Goal: Task Accomplishment & Management: Manage account settings

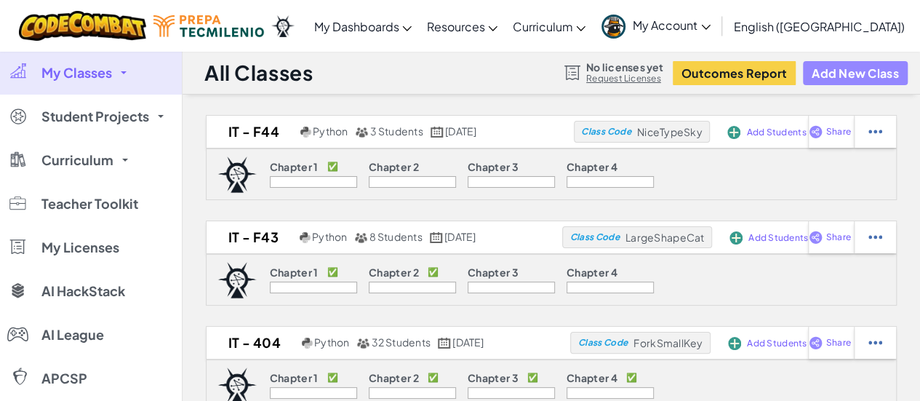
click at [830, 71] on button "Add New Class" at bounding box center [855, 73] width 105 height 24
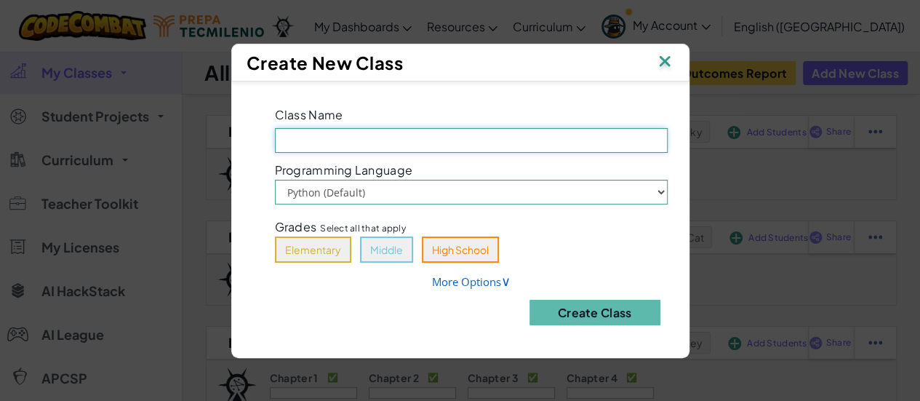
click at [545, 140] on input "Class Name Field is required" at bounding box center [471, 140] width 393 height 25
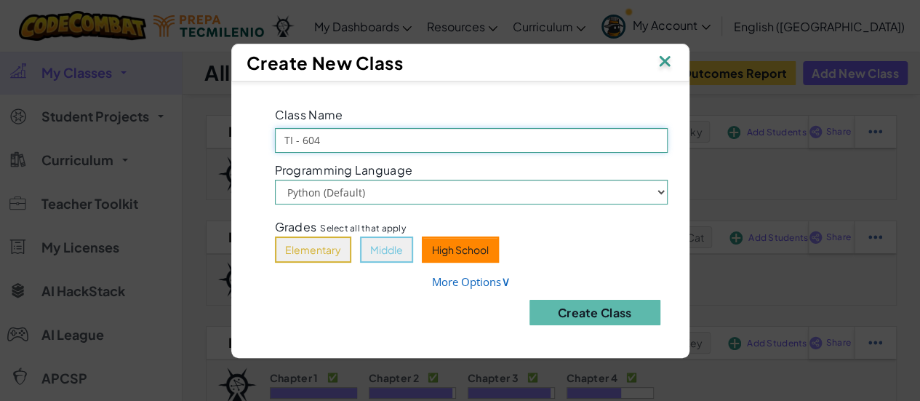
type input "TI - 604"
click at [470, 254] on button "High School" at bounding box center [460, 249] width 77 height 26
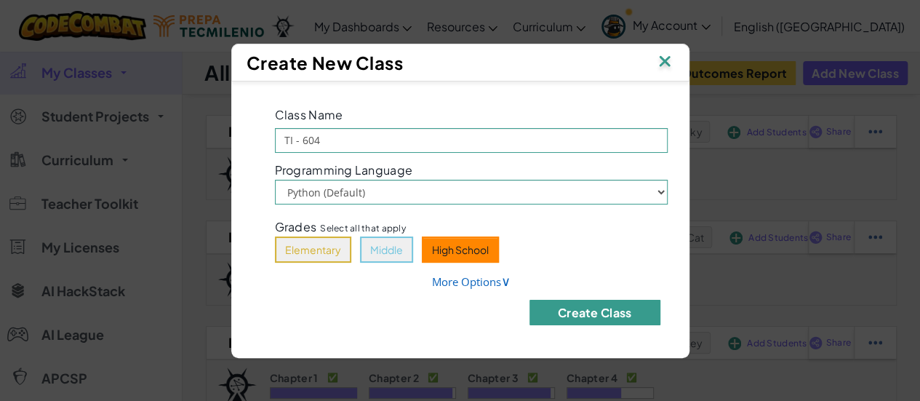
click at [596, 320] on button "Create Class" at bounding box center [594, 312] width 131 height 25
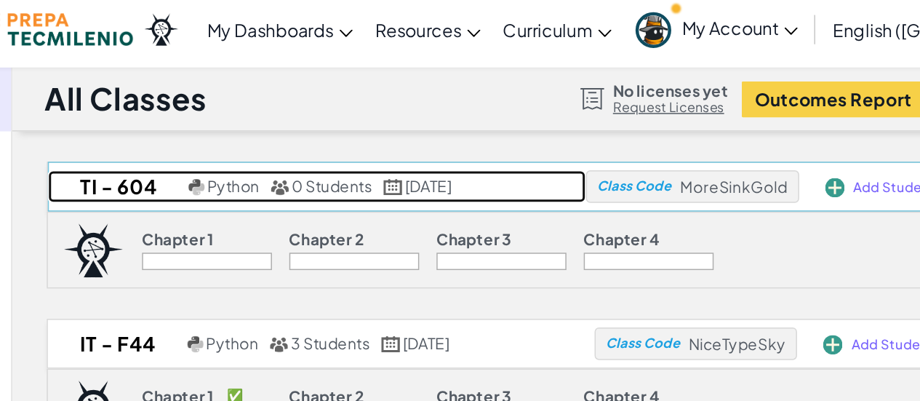
click at [313, 132] on span "Python" at bounding box center [330, 130] width 35 height 13
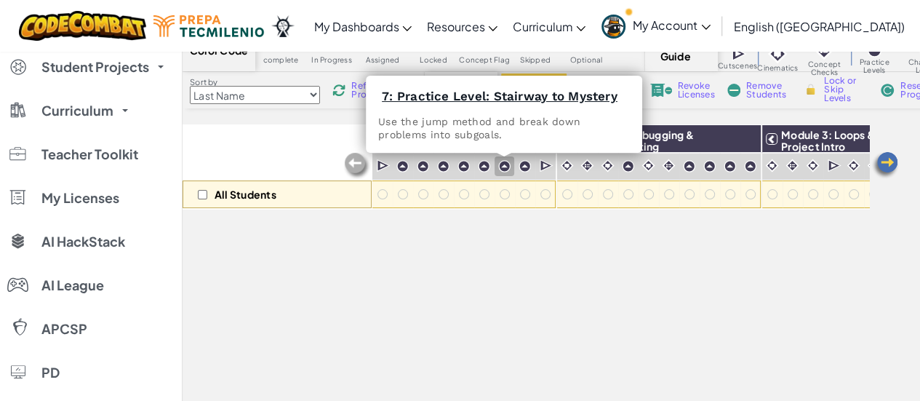
scroll to position [99, 0]
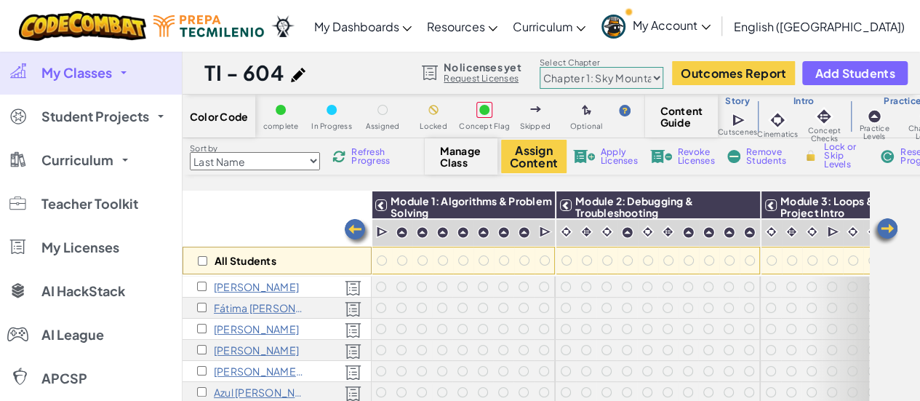
click at [137, 69] on link "My Classes" at bounding box center [91, 73] width 182 height 44
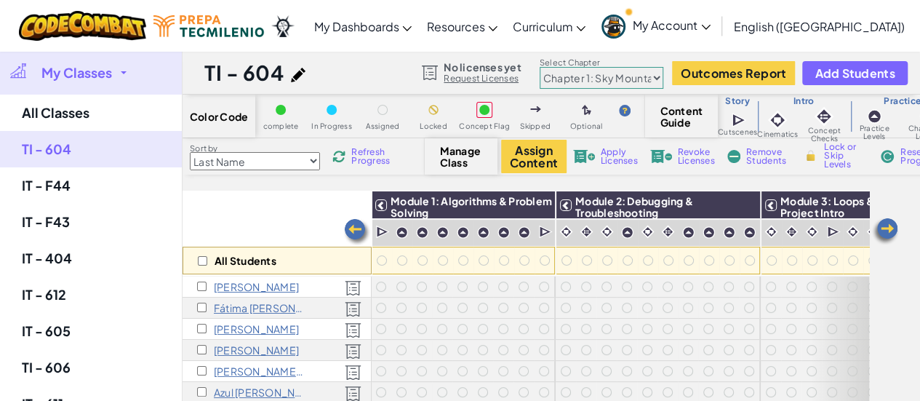
click at [137, 69] on link "My Classes" at bounding box center [91, 73] width 182 height 44
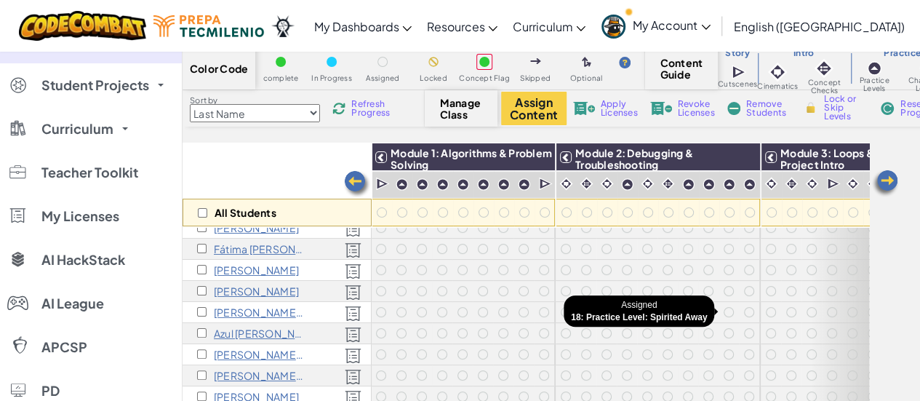
scroll to position [0, 1]
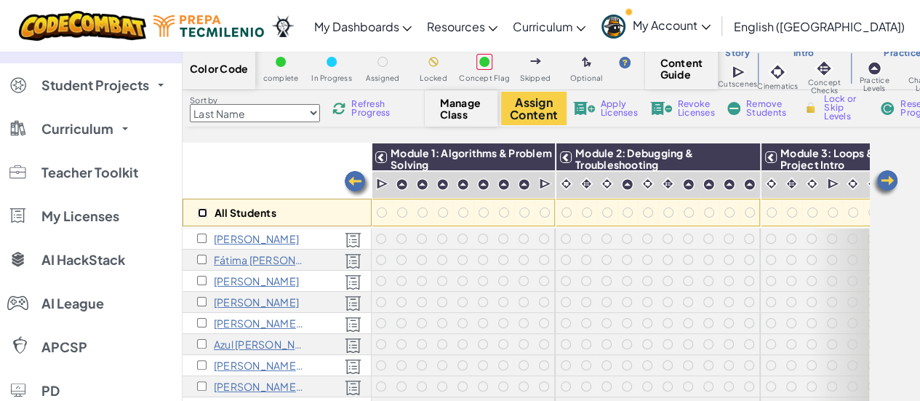
click at [199, 210] on input "checkbox" at bounding box center [202, 212] width 9 height 9
checkbox input "true"
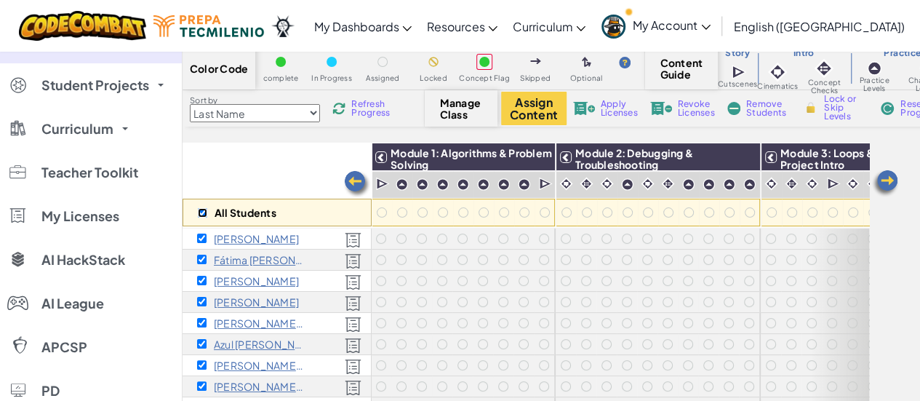
checkbox input "true"
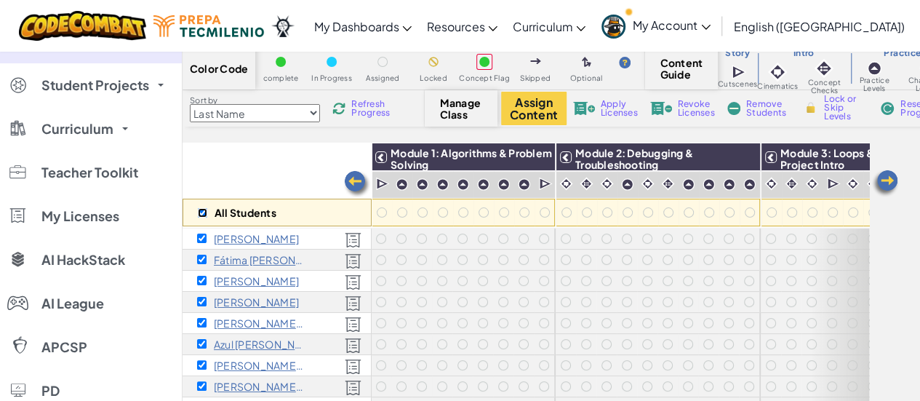
checkbox input "true"
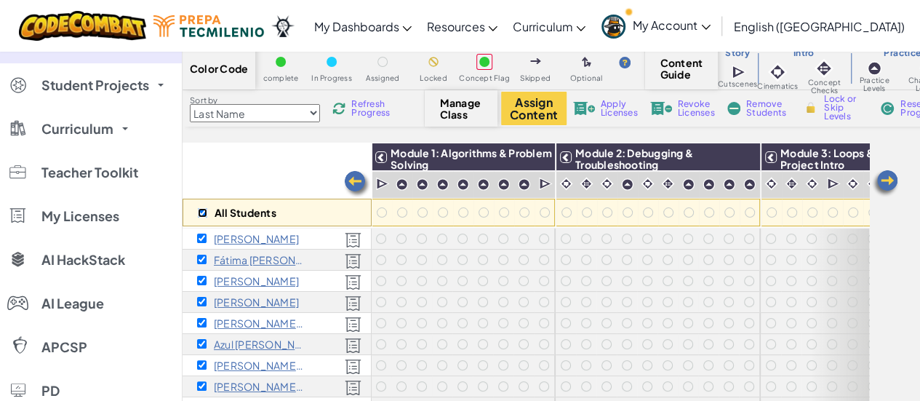
checkbox input "true"
click at [542, 158] on img at bounding box center [538, 157] width 25 height 22
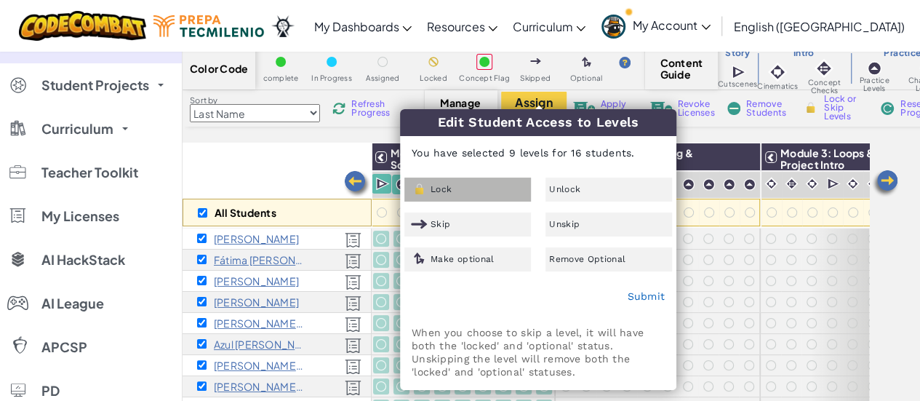
click at [497, 178] on div "Lock" at bounding box center [467, 189] width 127 height 24
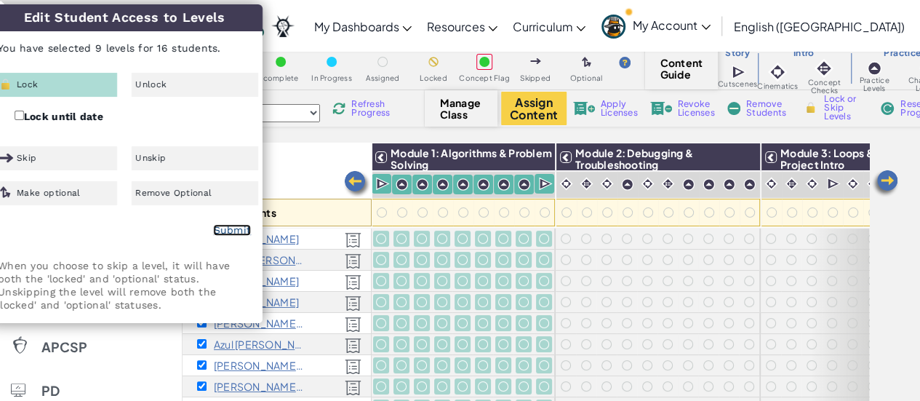
click at [238, 228] on link "Submit" at bounding box center [232, 230] width 38 height 12
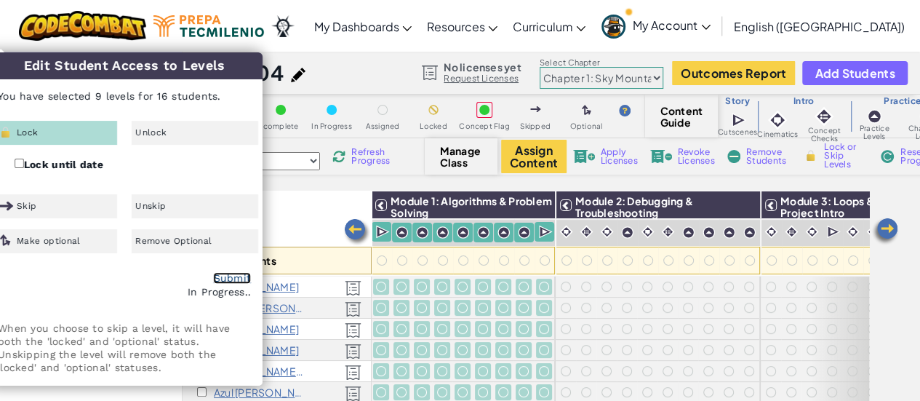
checkbox input "false"
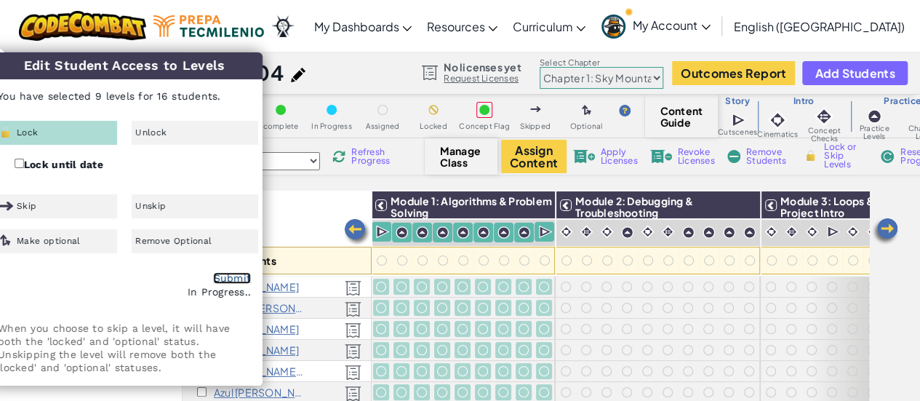
checkbox input "false"
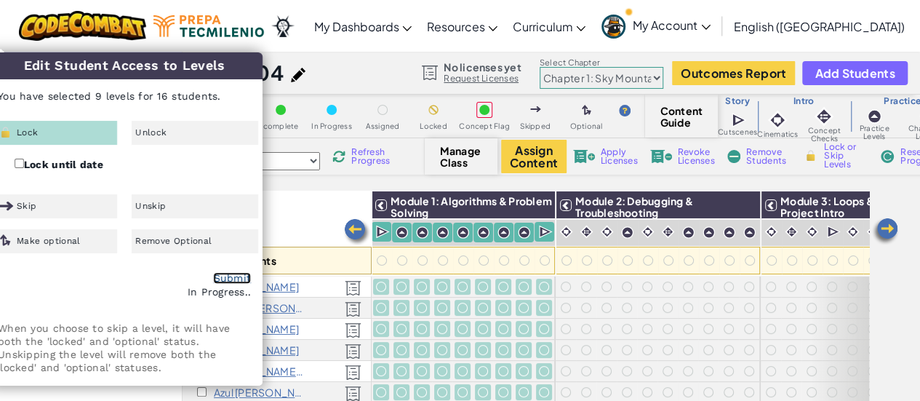
checkbox input "false"
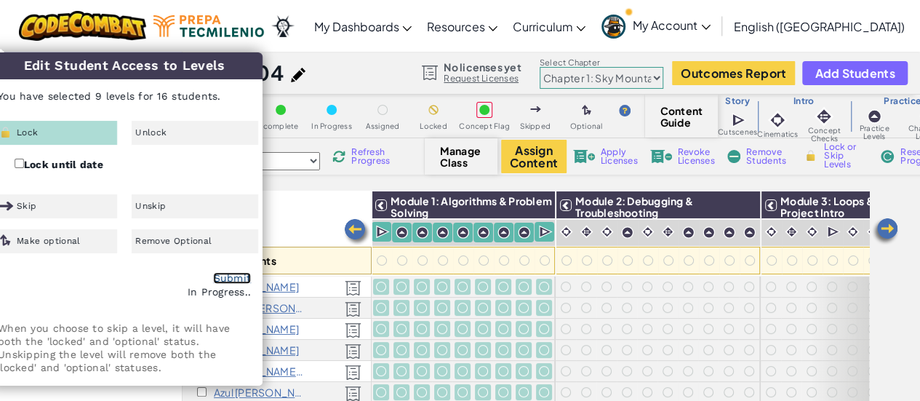
checkbox input "false"
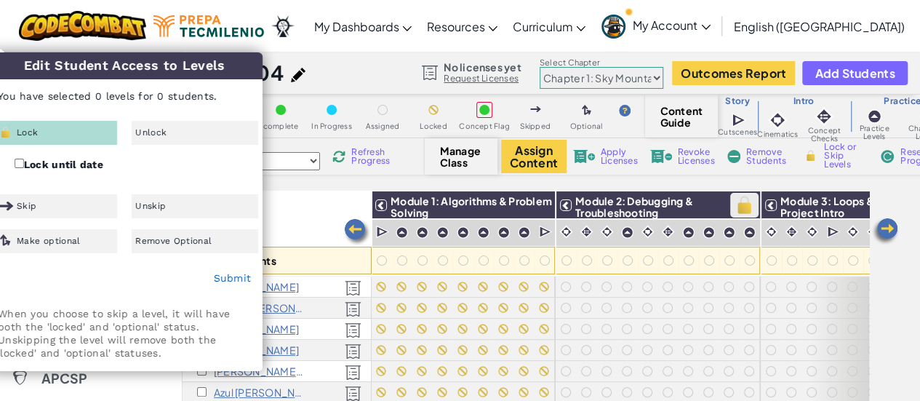
click at [740, 201] on img at bounding box center [744, 205] width 25 height 22
checkbox input "true"
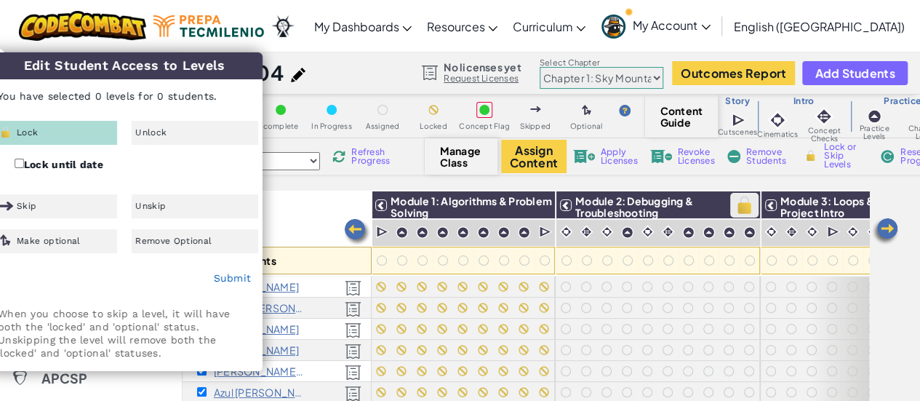
checkbox input "true"
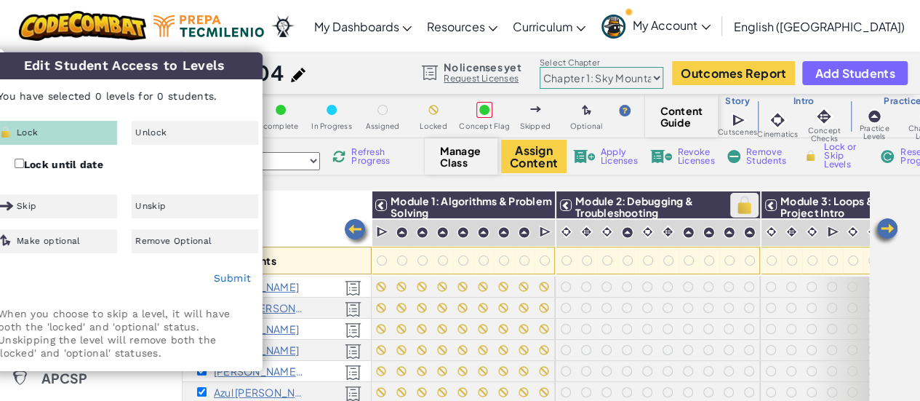
checkbox input "true"
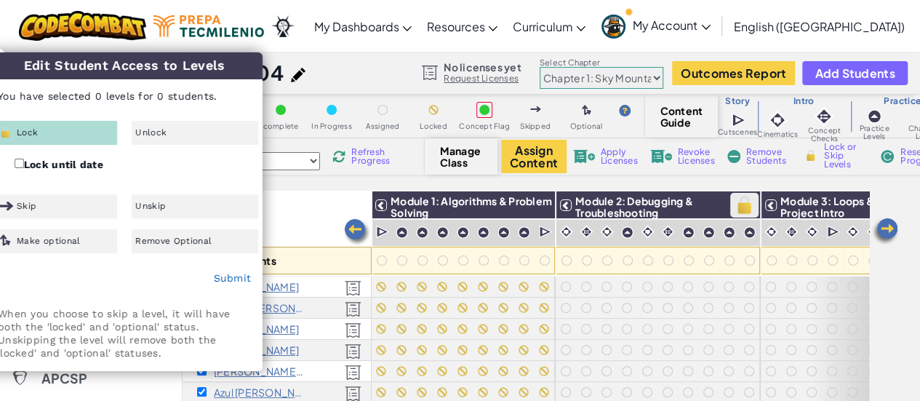
checkbox input "true"
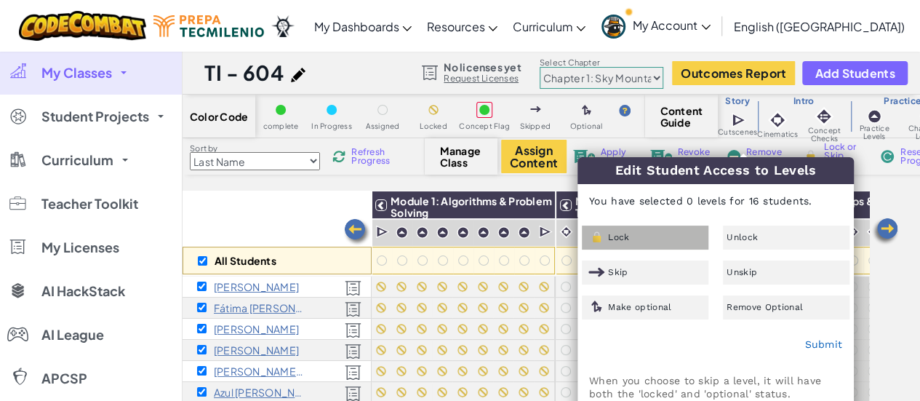
click at [669, 239] on div "Lock" at bounding box center [645, 237] width 127 height 24
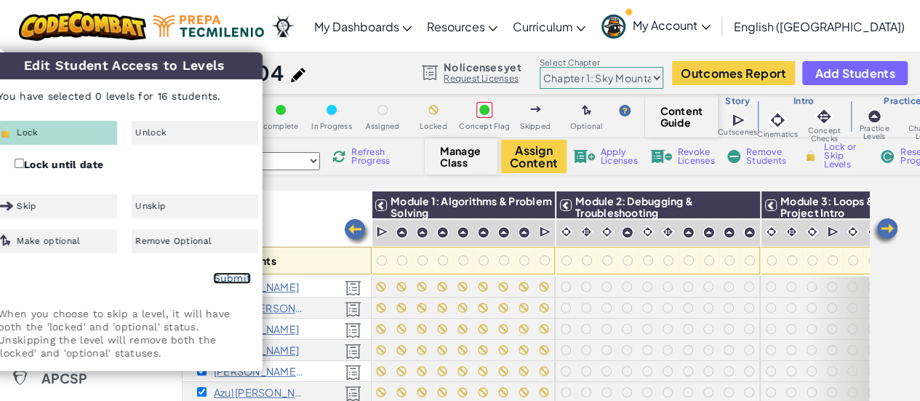
click at [218, 274] on link "Submit" at bounding box center [232, 278] width 38 height 12
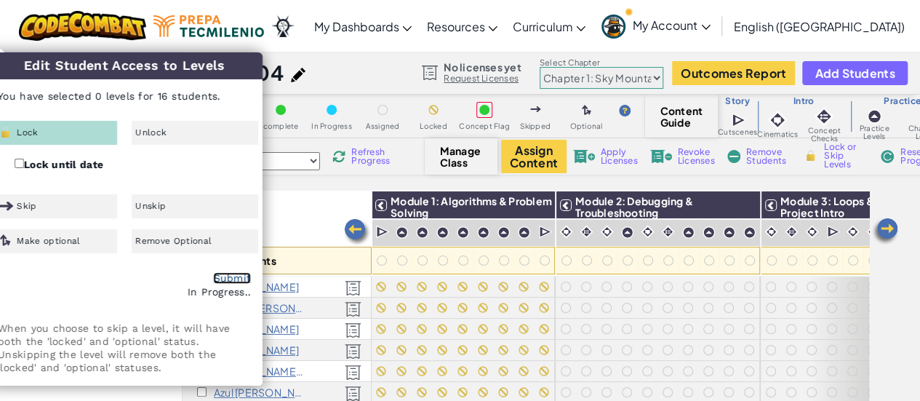
checkbox input "false"
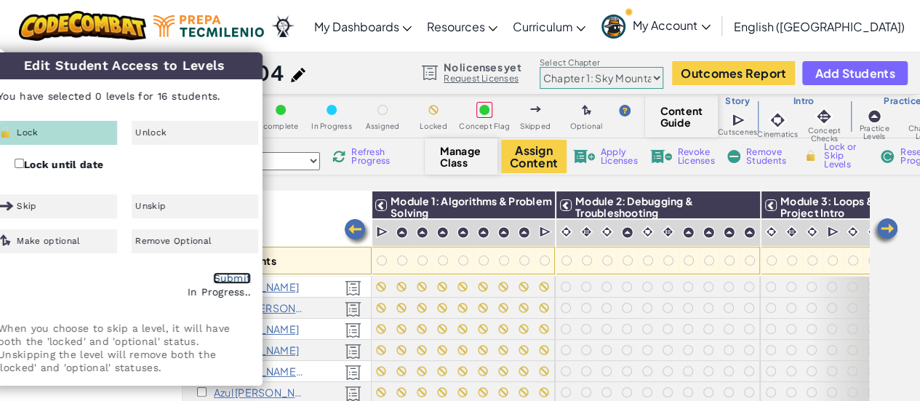
checkbox input "false"
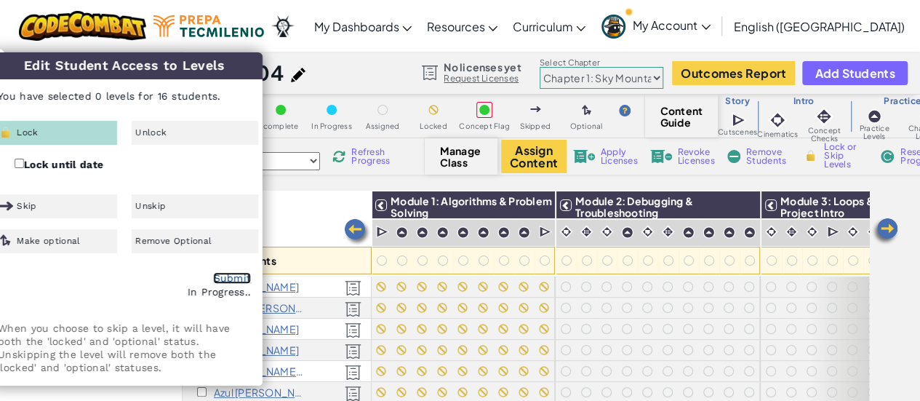
checkbox input "false"
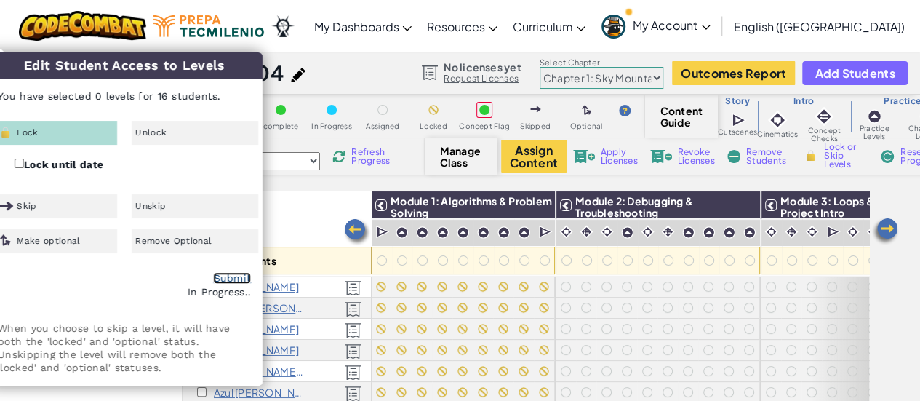
checkbox input "false"
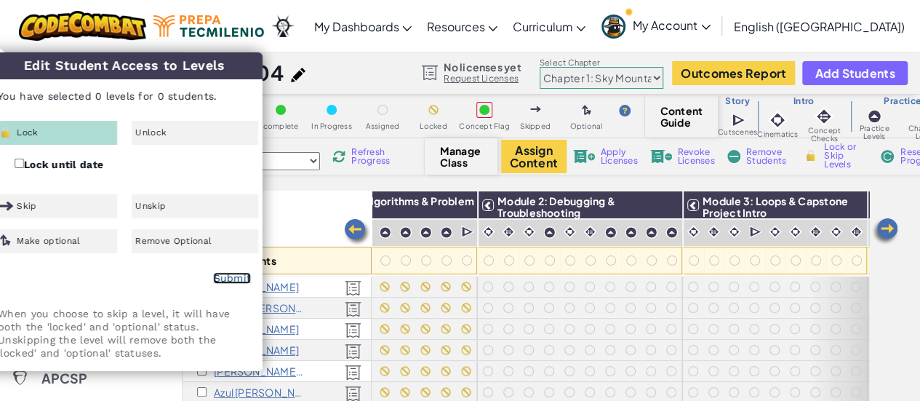
scroll to position [0, 85]
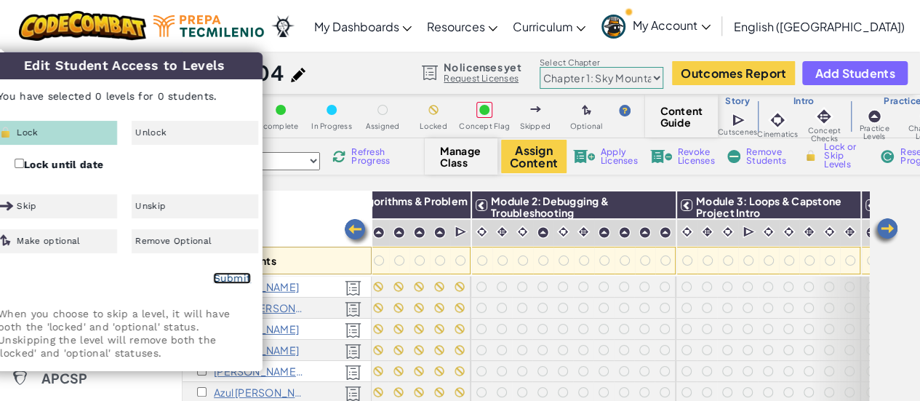
click at [233, 273] on link "Submit" at bounding box center [232, 278] width 38 height 12
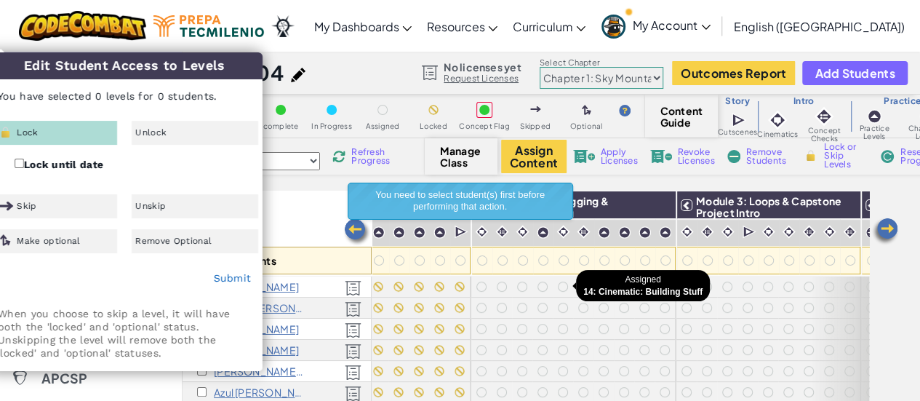
click at [564, 287] on div at bounding box center [563, 286] width 10 height 10
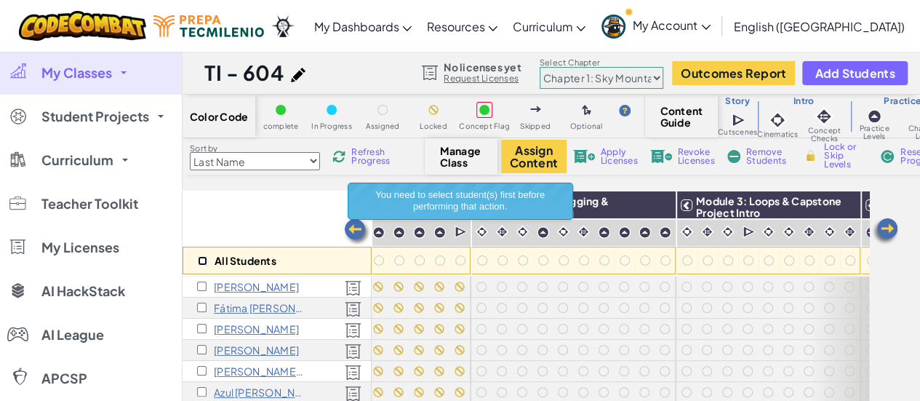
click at [198, 260] on input "checkbox" at bounding box center [202, 260] width 9 height 9
checkbox input "true"
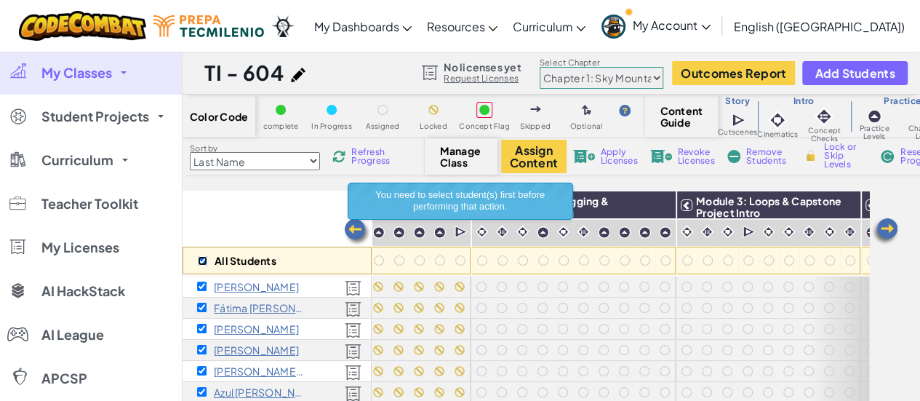
checkbox input "true"
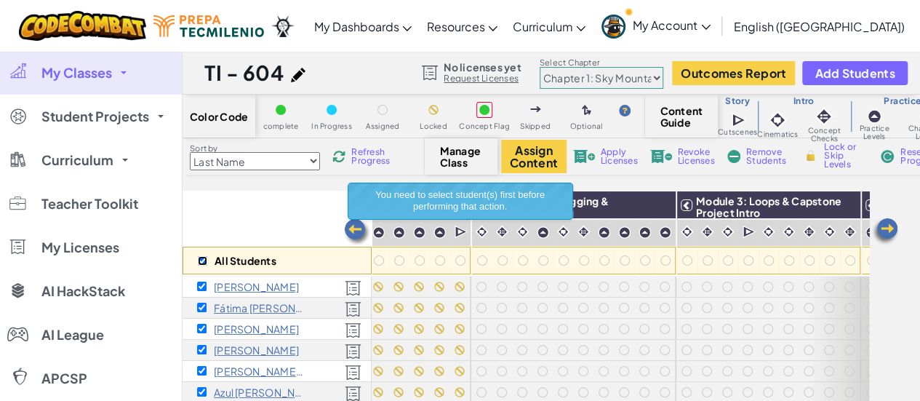
checkbox input "true"
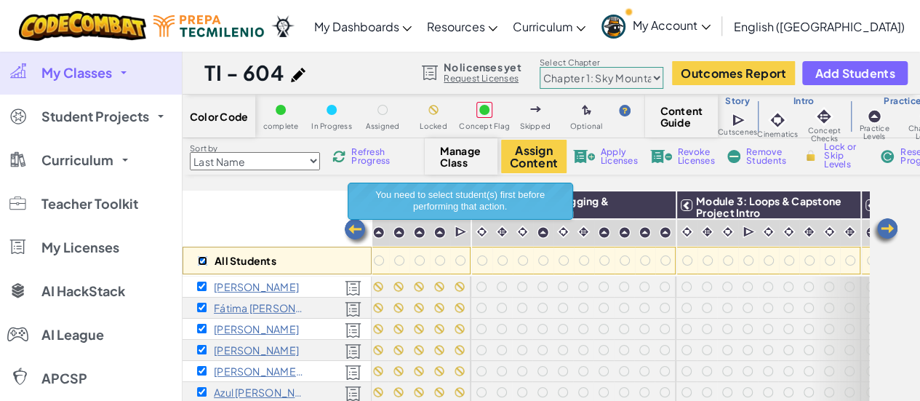
checkbox input "true"
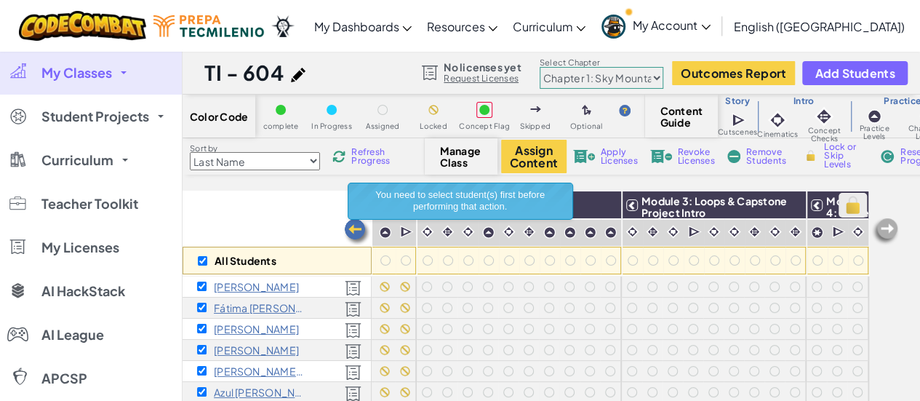
click at [848, 213] on img at bounding box center [852, 205] width 25 height 22
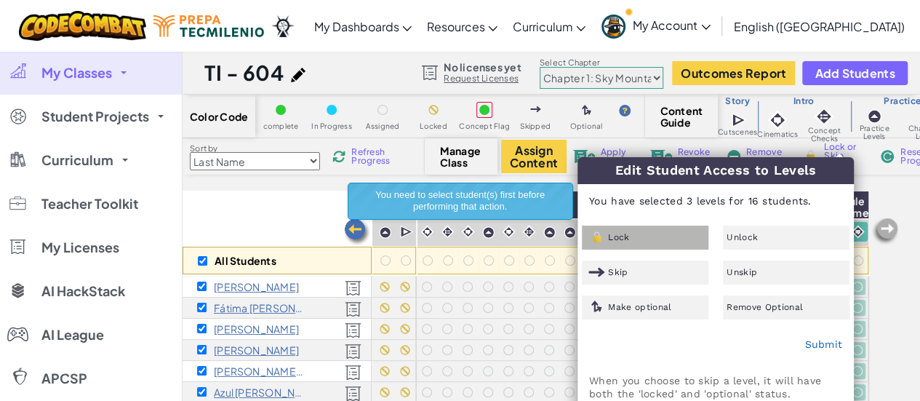
click at [669, 228] on div "Lock" at bounding box center [645, 237] width 127 height 24
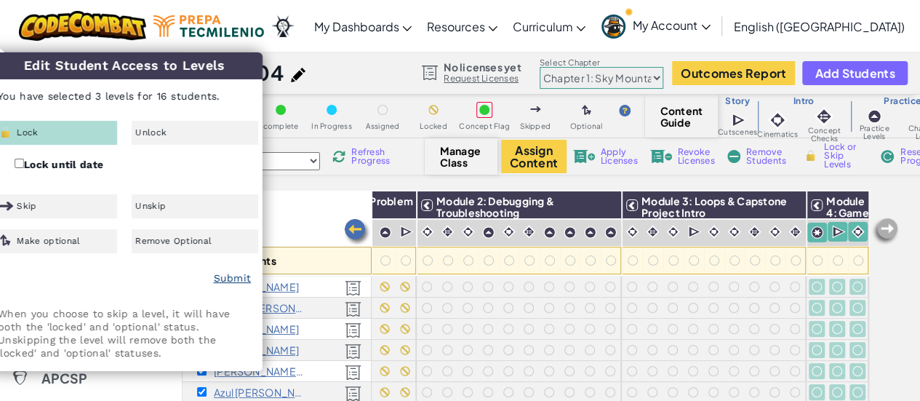
click at [218, 275] on div "Submit" at bounding box center [124, 278] width 275 height 36
click at [232, 279] on link "Submit" at bounding box center [232, 278] width 38 height 12
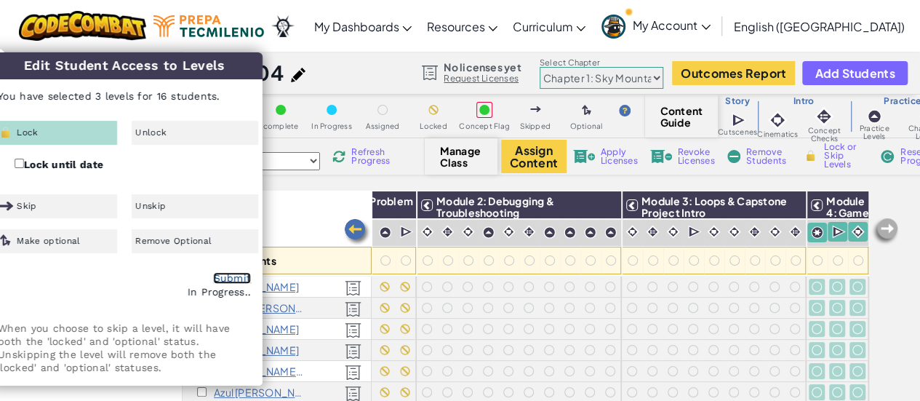
checkbox input "false"
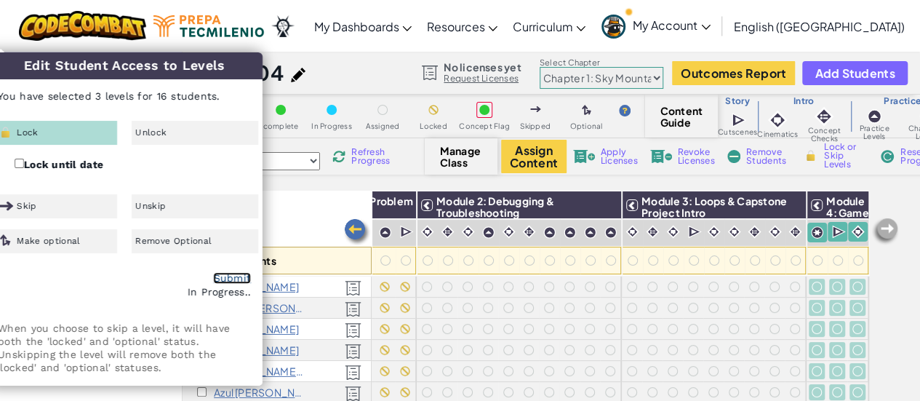
checkbox input "false"
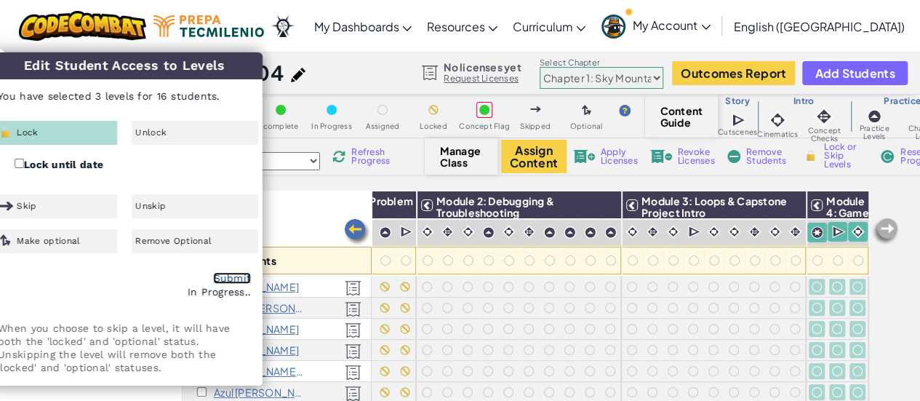
checkbox input "false"
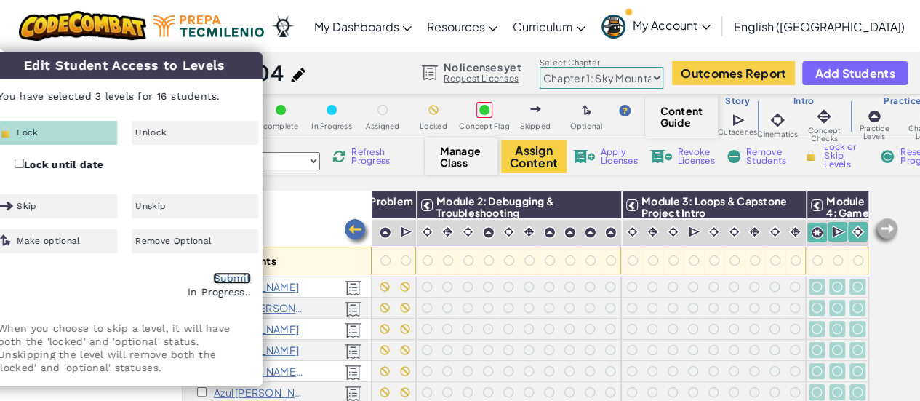
checkbox input "false"
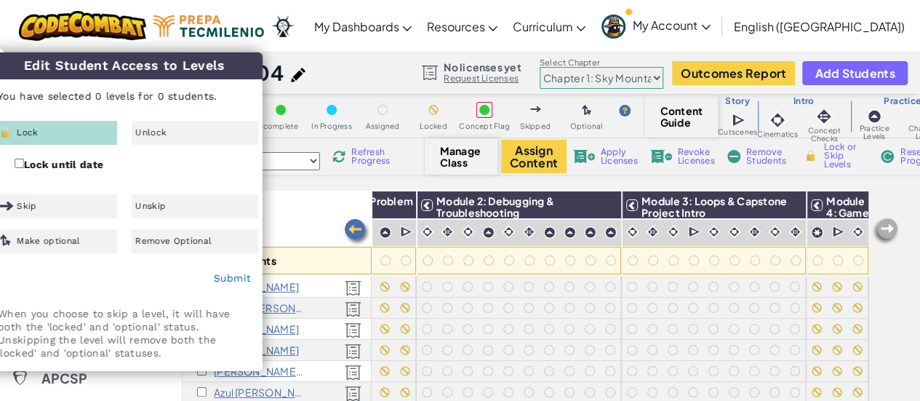
click at [905, 270] on div "All Students Module 1: Algorithms & Problem Solving Module 2: Debugging & Troub…" at bounding box center [551, 330] width 737 height 278
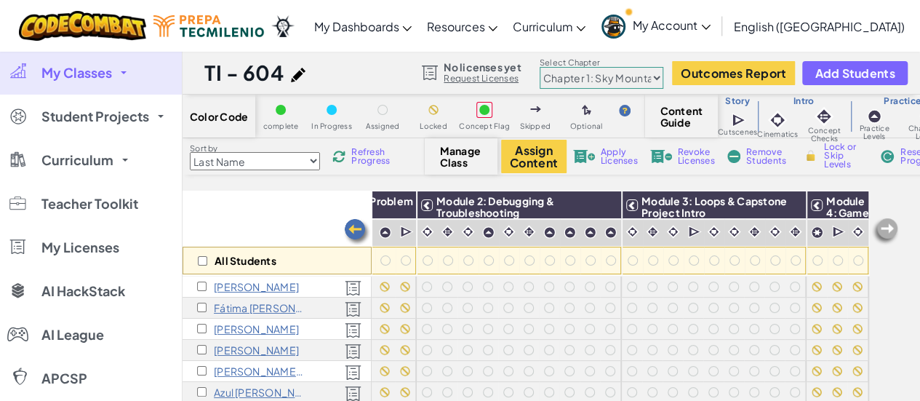
click at [207, 263] on div "All Students" at bounding box center [277, 261] width 189 height 28
click at [204, 263] on input "checkbox" at bounding box center [202, 260] width 9 height 9
checkbox input "true"
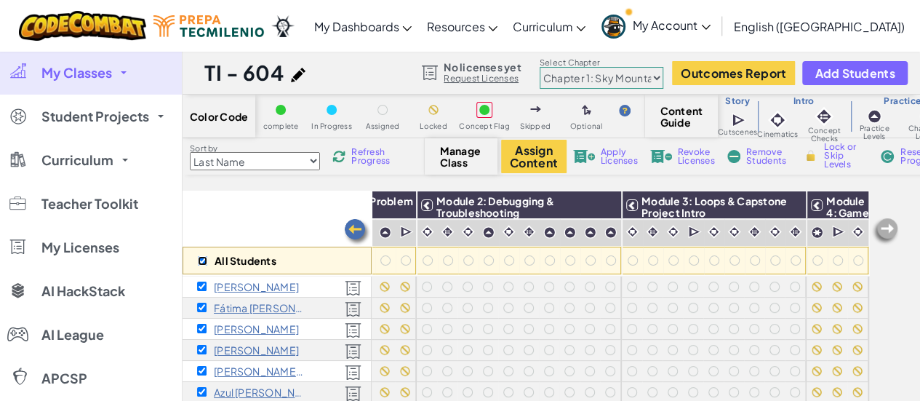
checkbox input "true"
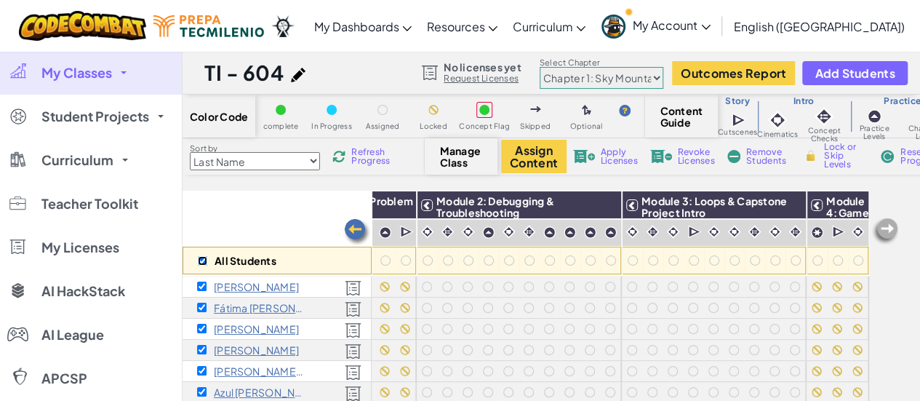
checkbox input "true"
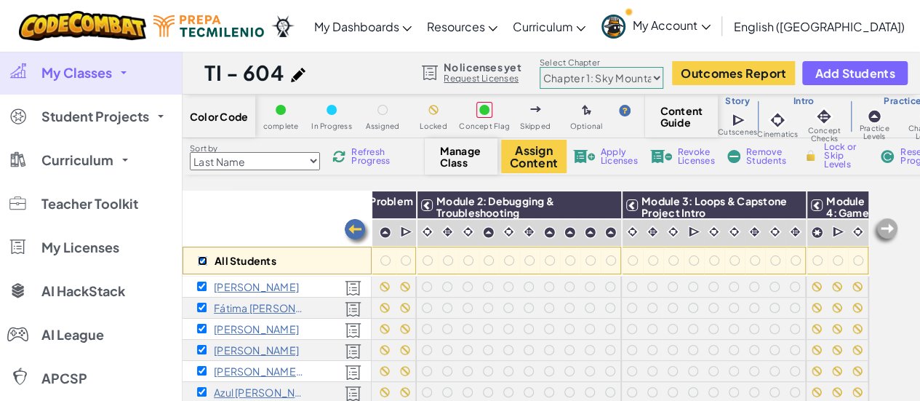
checkbox input "true"
click at [593, 197] on img at bounding box center [605, 205] width 25 height 22
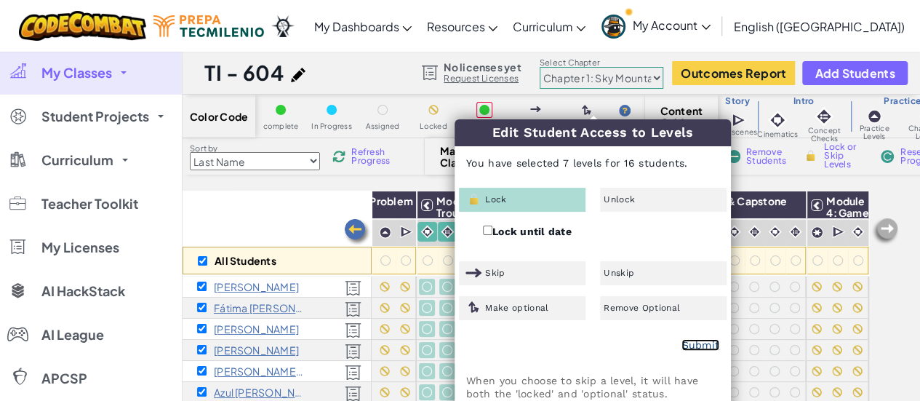
click at [699, 343] on link "Submit" at bounding box center [700, 345] width 38 height 12
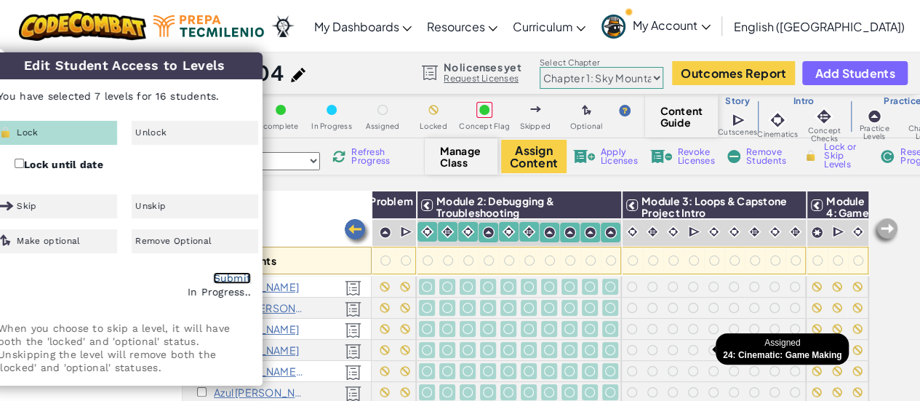
checkbox input "false"
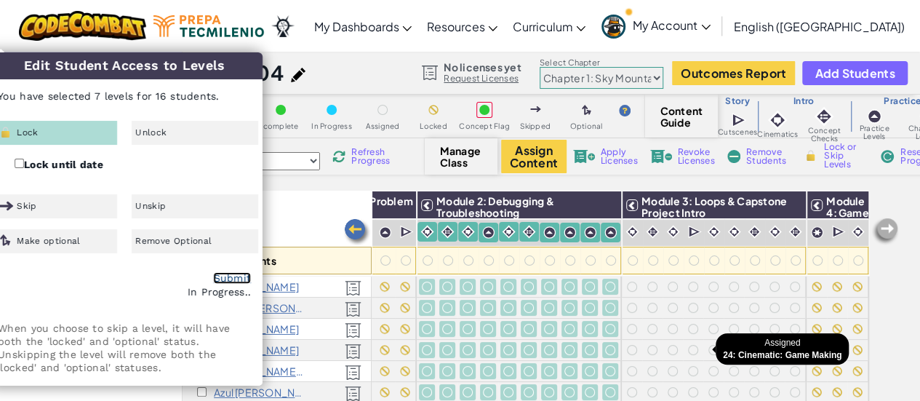
checkbox input "false"
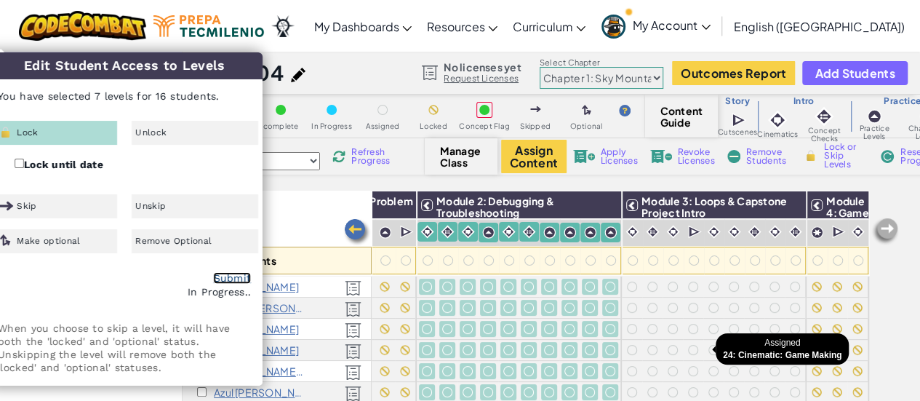
checkbox input "false"
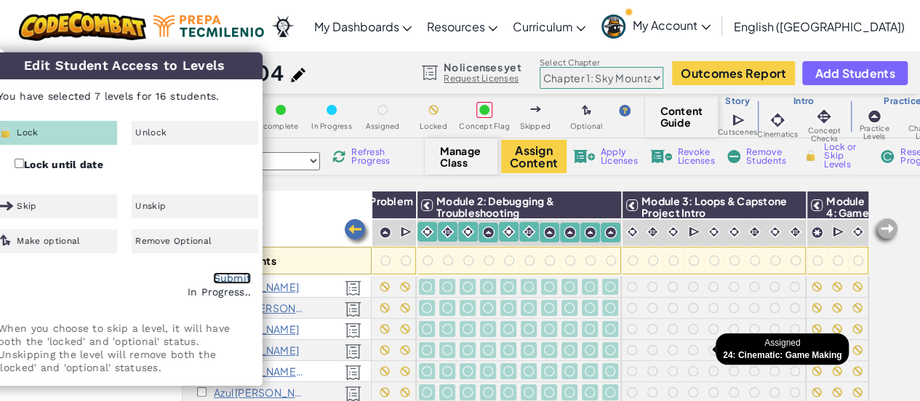
checkbox input "false"
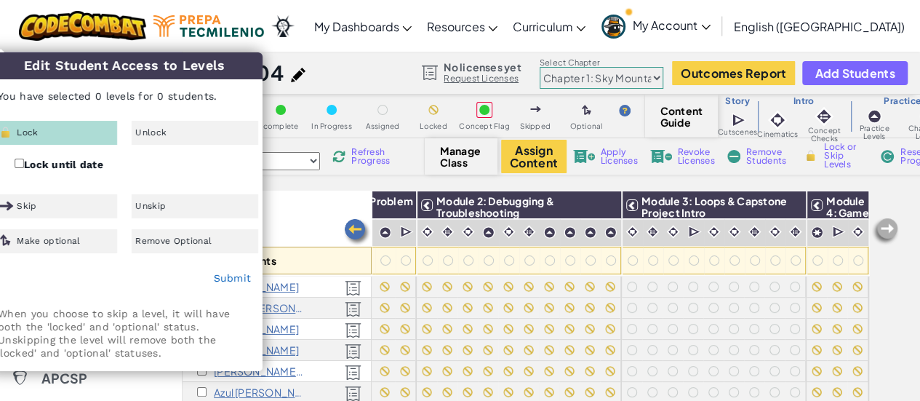
click at [308, 215] on div "All Students" at bounding box center [277, 233] width 189 height 84
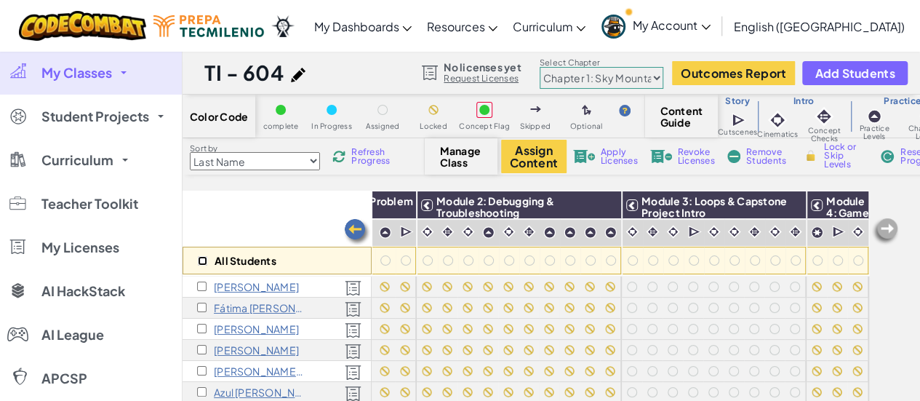
click at [201, 257] on input "checkbox" at bounding box center [202, 260] width 9 height 9
checkbox input "true"
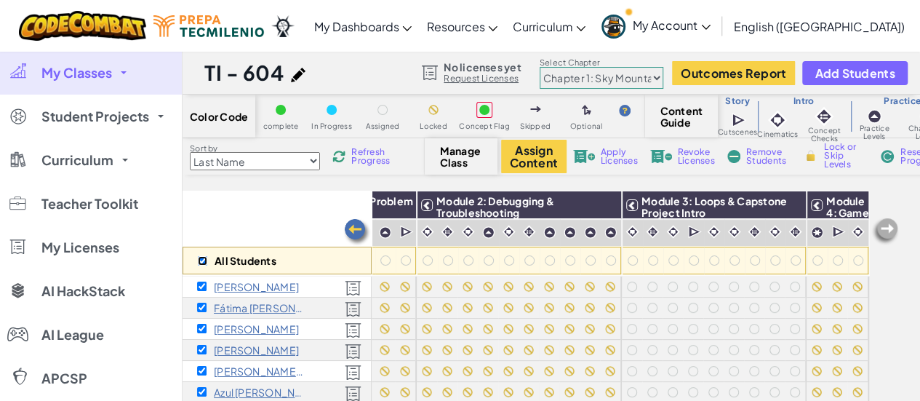
checkbox input "true"
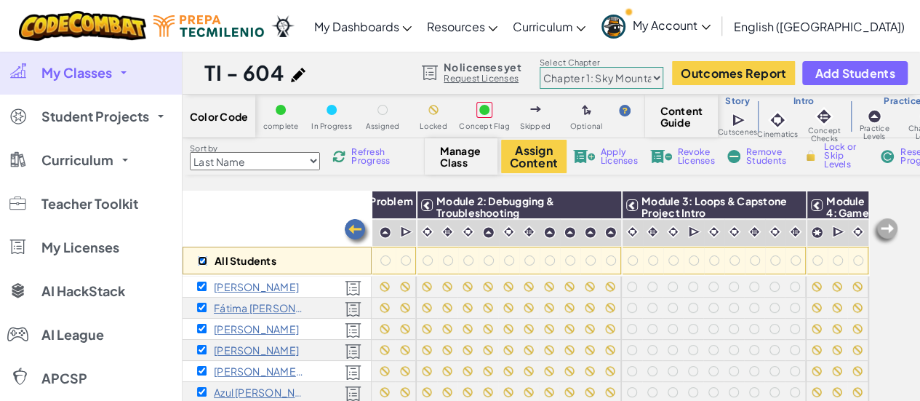
checkbox input "true"
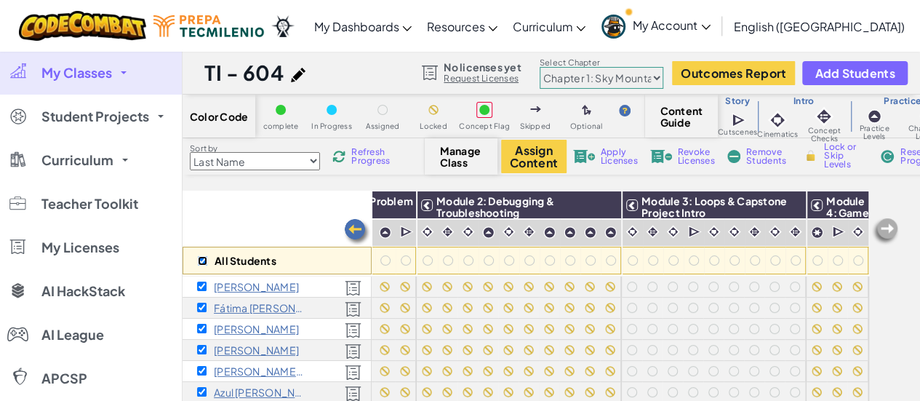
checkbox input "true"
click at [788, 200] on img at bounding box center [789, 205] width 25 height 22
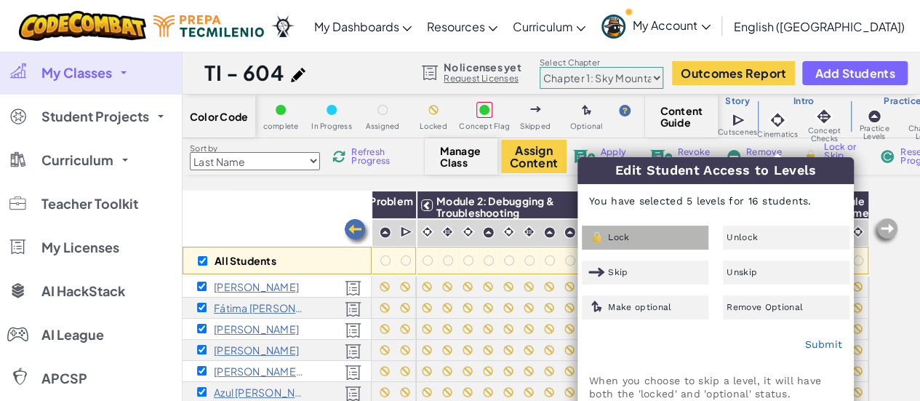
click at [664, 241] on div "Lock" at bounding box center [645, 237] width 127 height 24
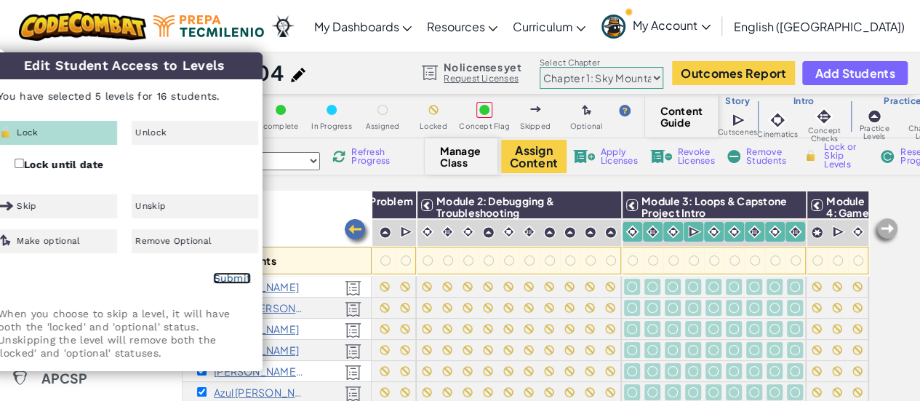
click at [231, 276] on link "Submit" at bounding box center [232, 278] width 38 height 12
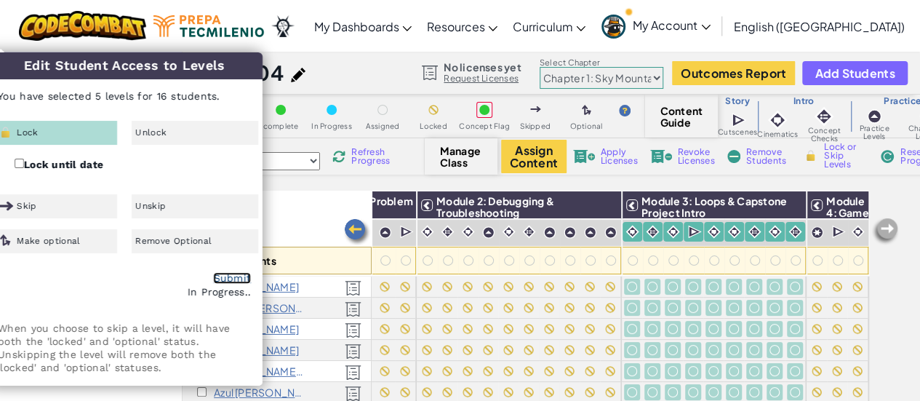
checkbox input "false"
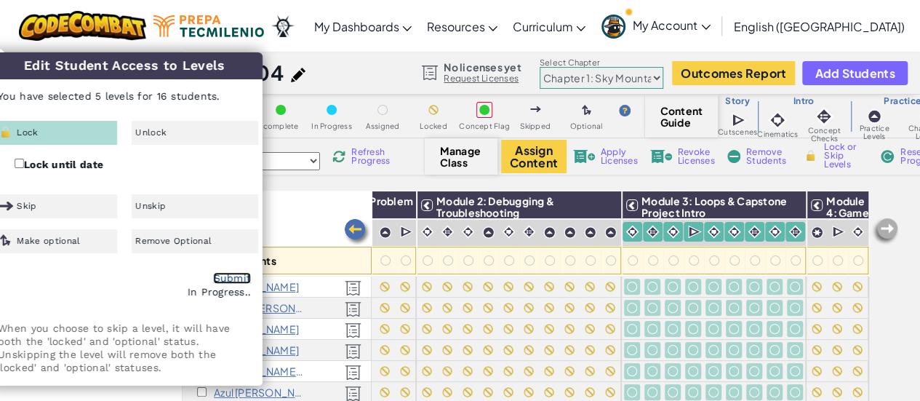
checkbox input "false"
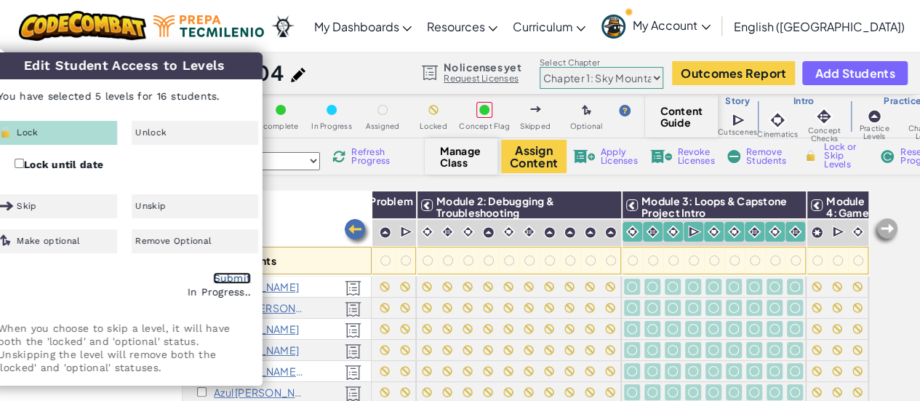
checkbox input "false"
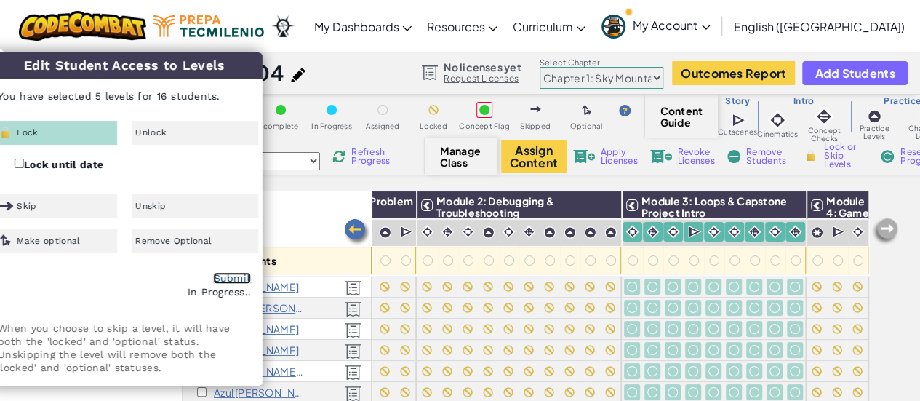
checkbox input "false"
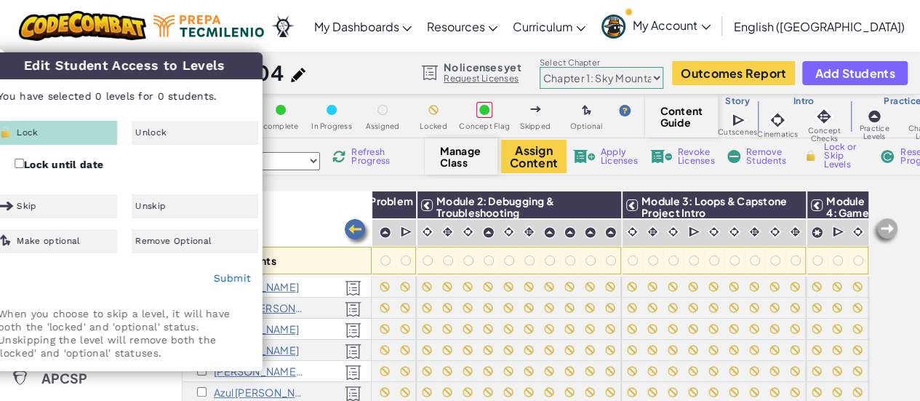
click at [339, 178] on div "Color Code complete In Progress Assigned Locked Concept Flag Skipped Optional C…" at bounding box center [551, 282] width 737 height 374
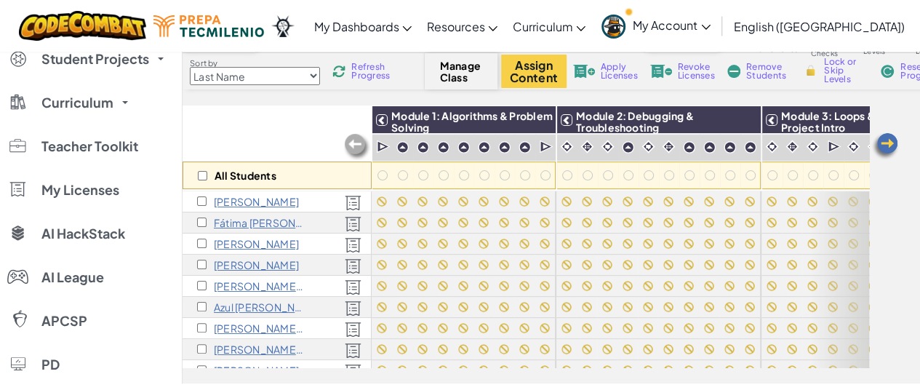
scroll to position [119, 0]
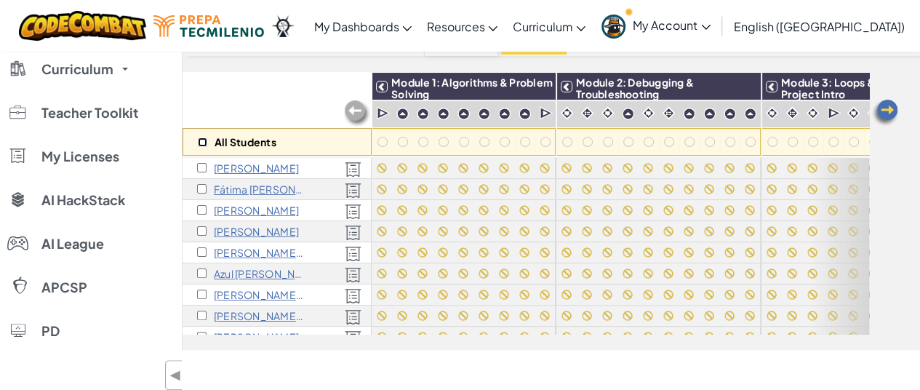
click at [204, 143] on input "checkbox" at bounding box center [202, 141] width 9 height 9
checkbox input "true"
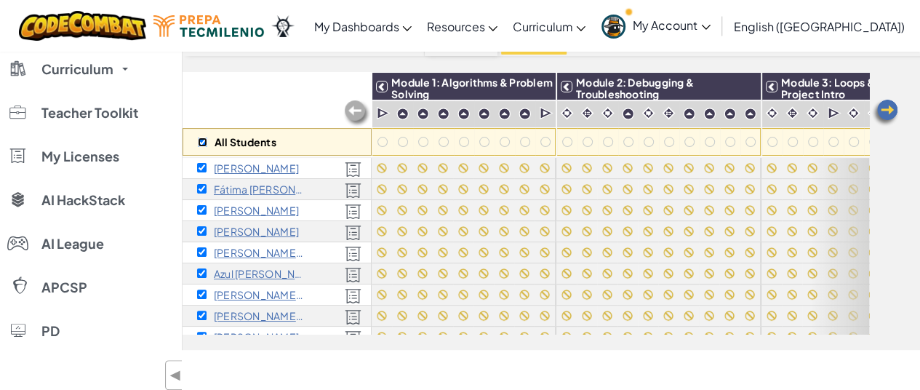
checkbox input "true"
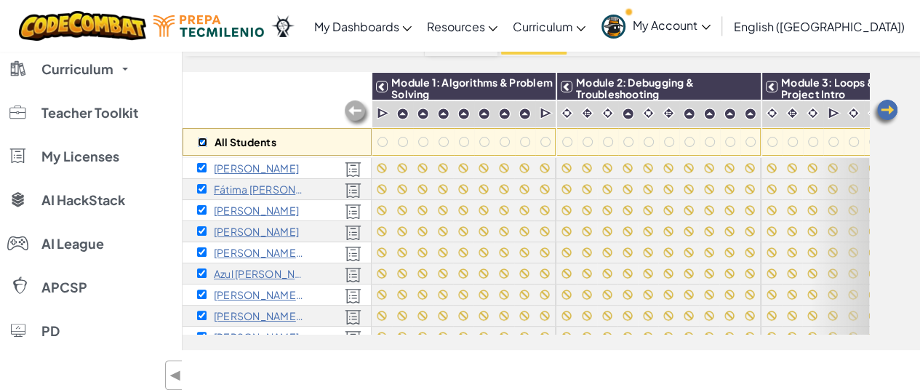
checkbox input "true"
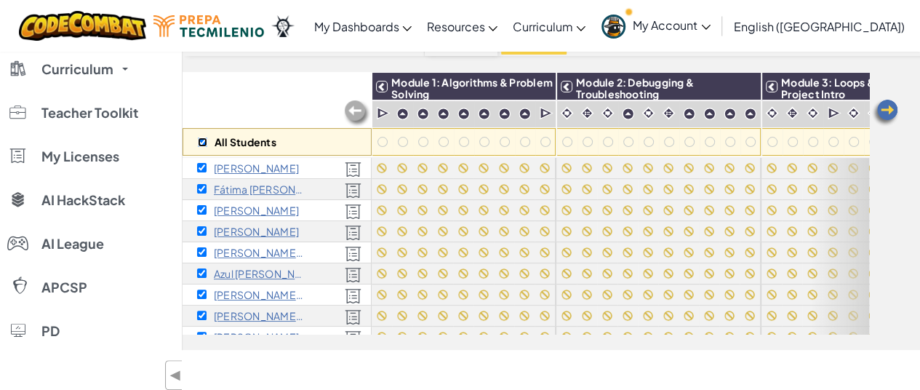
checkbox input "true"
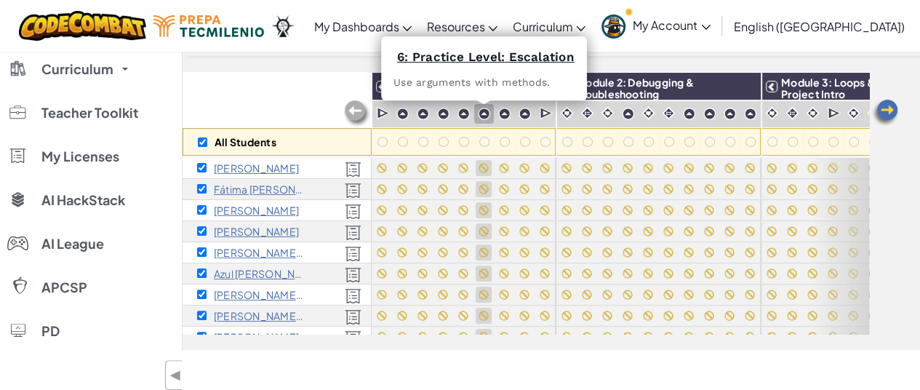
click at [481, 111] on img at bounding box center [484, 114] width 12 height 12
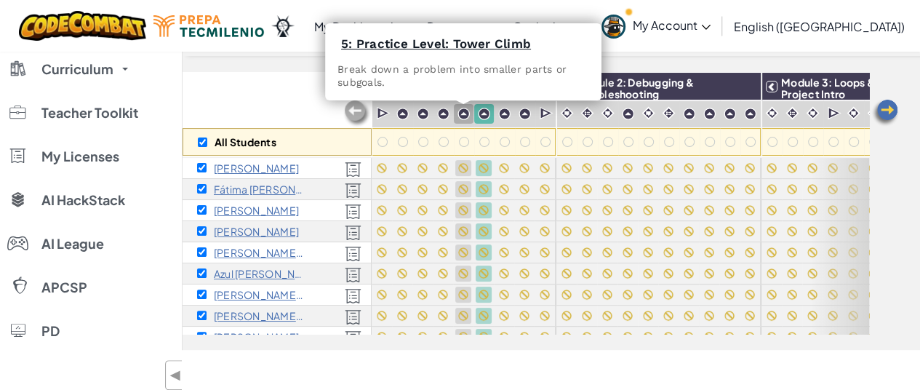
click at [469, 111] on div at bounding box center [464, 114] width 14 height 14
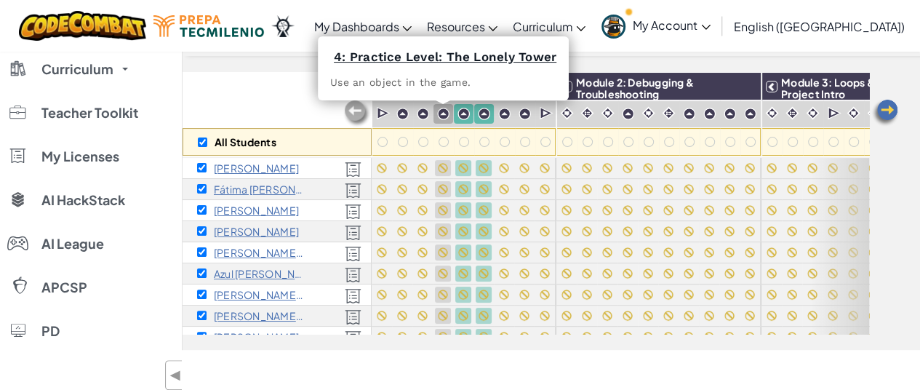
click at [437, 112] on img at bounding box center [443, 114] width 12 height 12
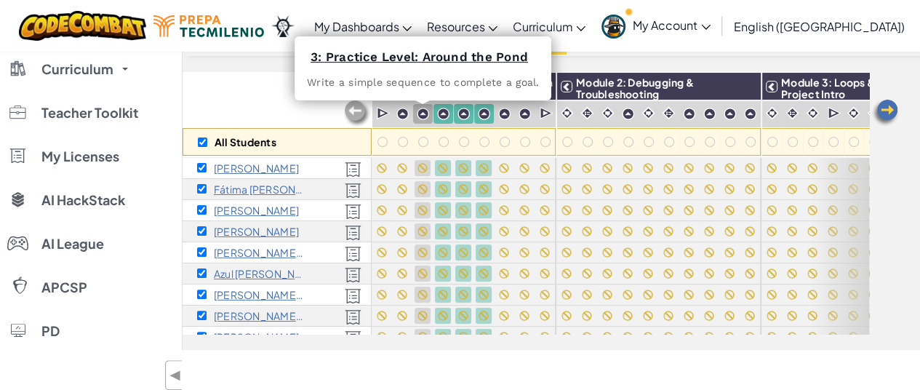
click at [424, 111] on img at bounding box center [423, 114] width 12 height 12
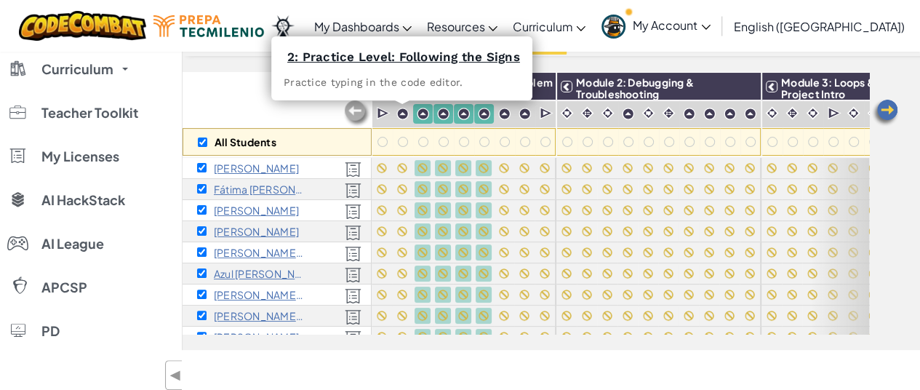
click at [406, 112] on img at bounding box center [402, 114] width 12 height 12
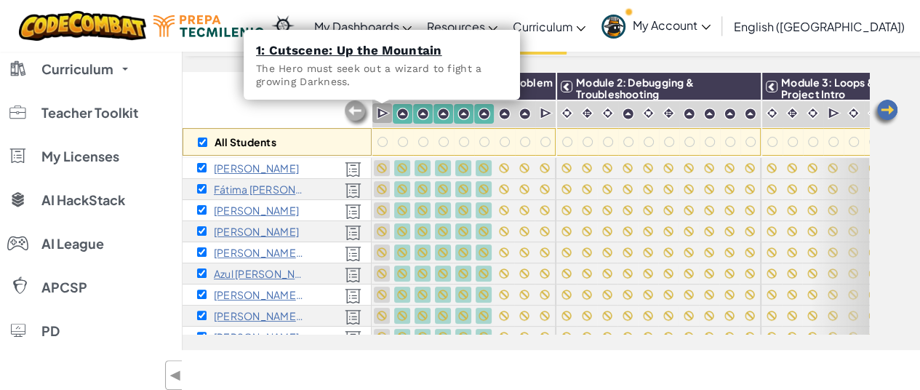
click at [381, 111] on img at bounding box center [384, 113] width 14 height 15
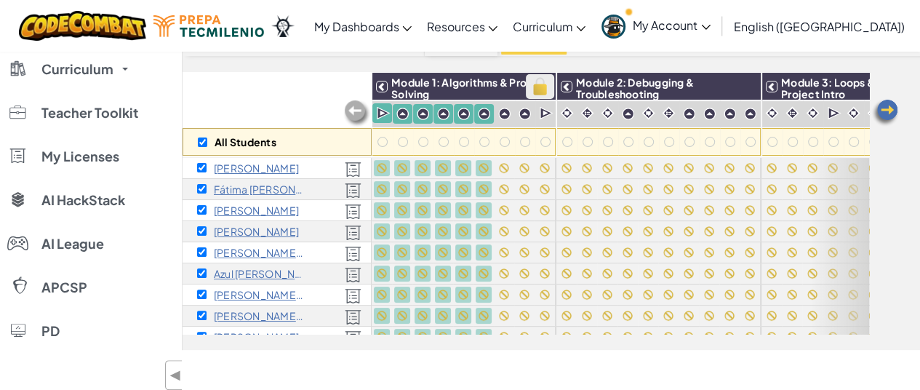
click at [545, 88] on img at bounding box center [539, 87] width 25 height 22
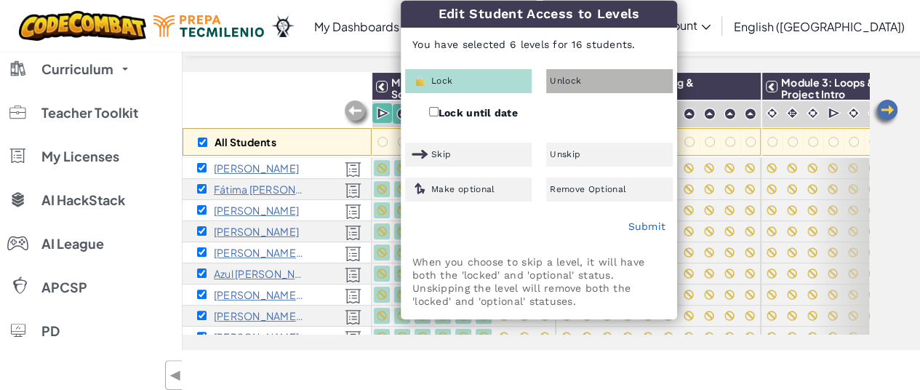
click at [572, 76] on span "Unlock" at bounding box center [565, 80] width 31 height 9
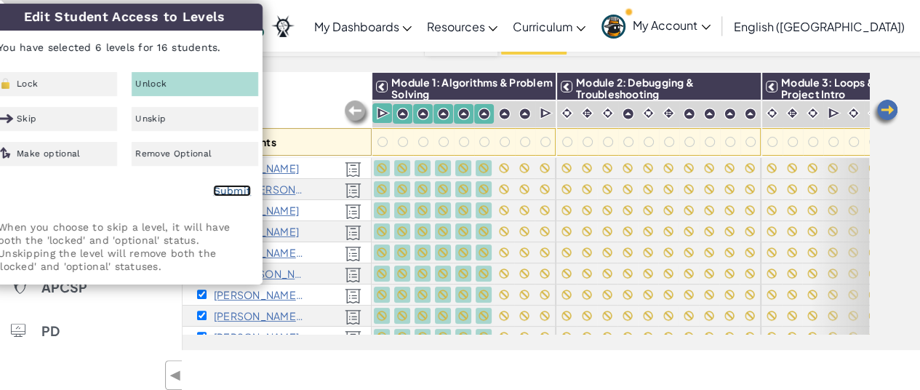
click at [222, 188] on link "Submit" at bounding box center [232, 191] width 38 height 12
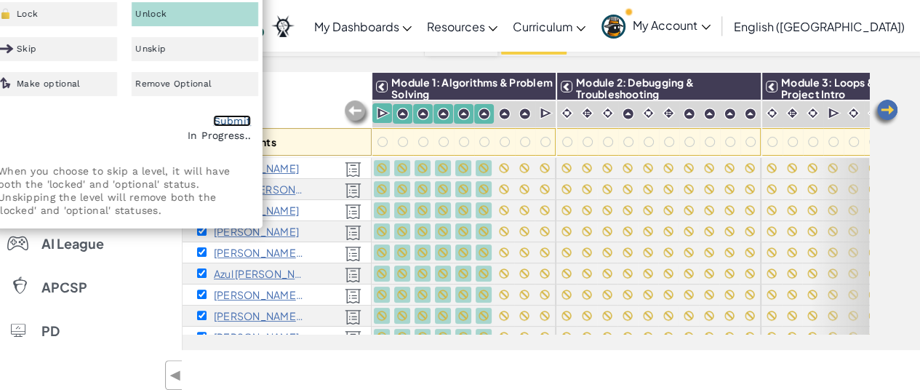
scroll to position [0, 0]
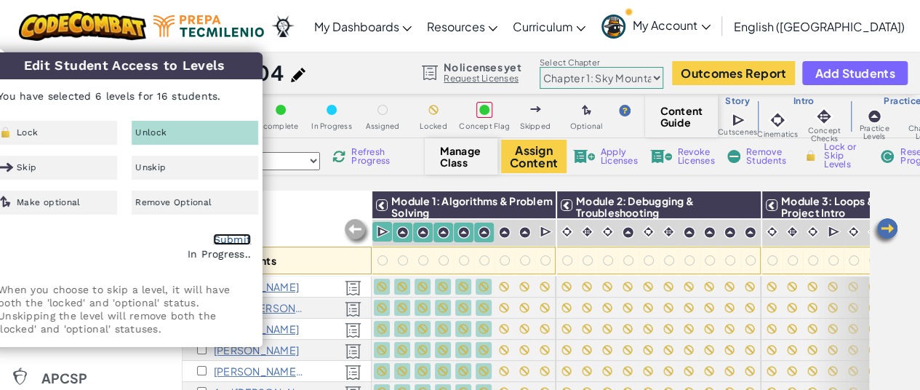
checkbox input "false"
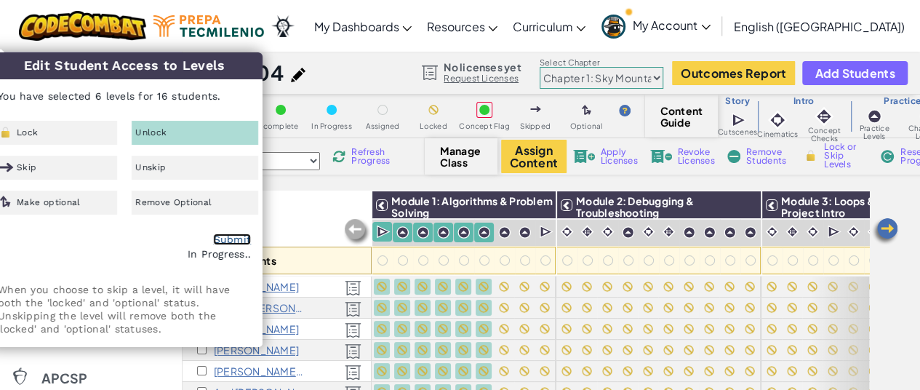
checkbox input "false"
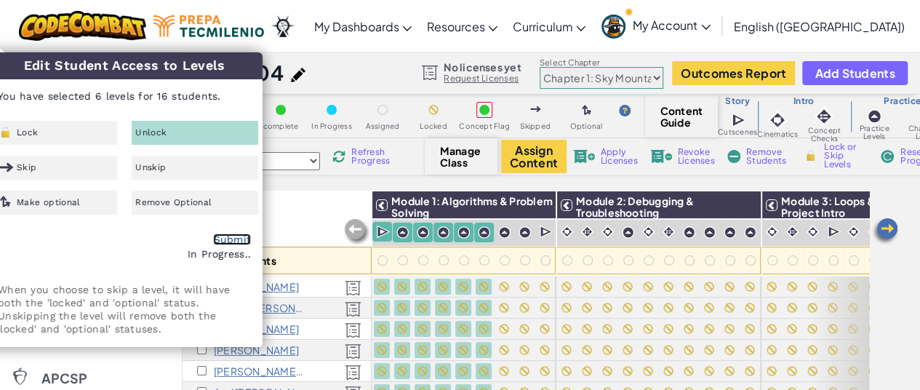
checkbox input "false"
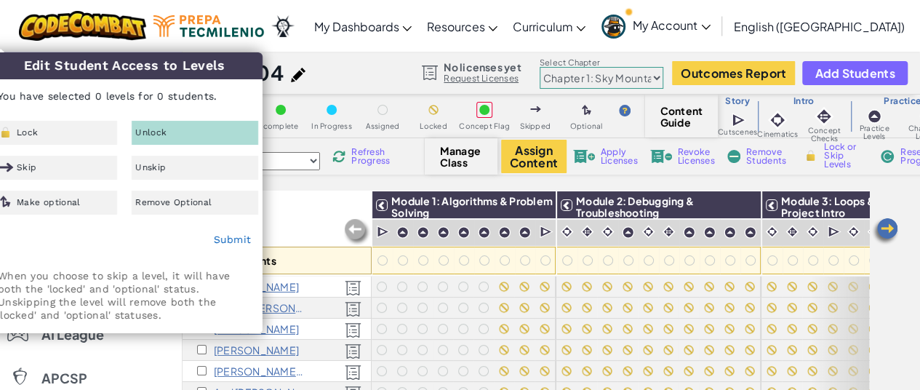
click at [350, 196] on div "All Students" at bounding box center [277, 233] width 189 height 84
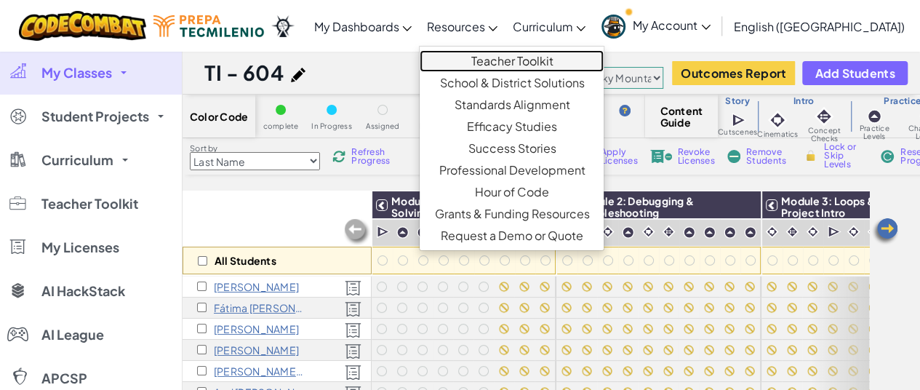
click at [525, 57] on link "Teacher Toolkit" at bounding box center [512, 61] width 184 height 22
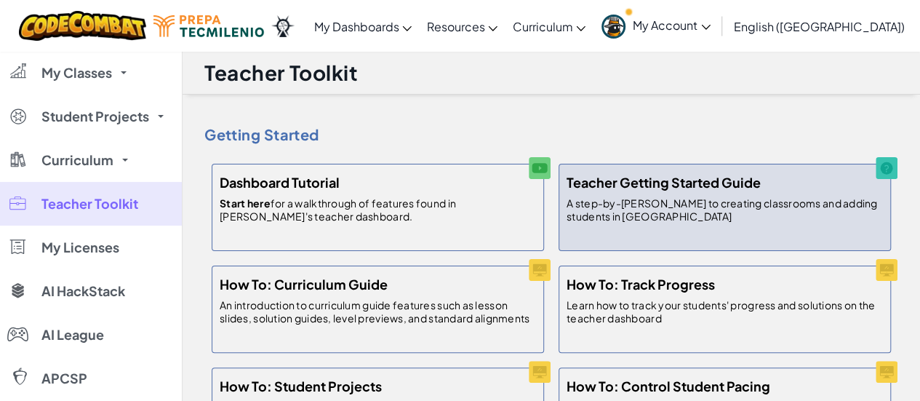
scroll to position [87, 0]
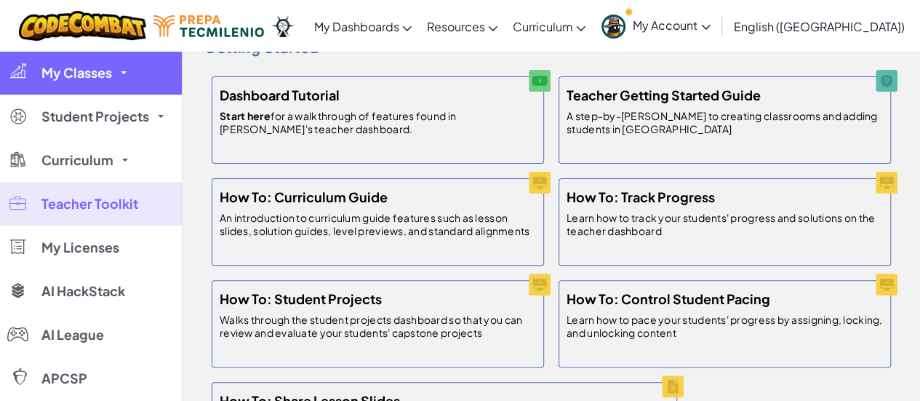
click at [140, 65] on link "My Classes" at bounding box center [91, 73] width 182 height 44
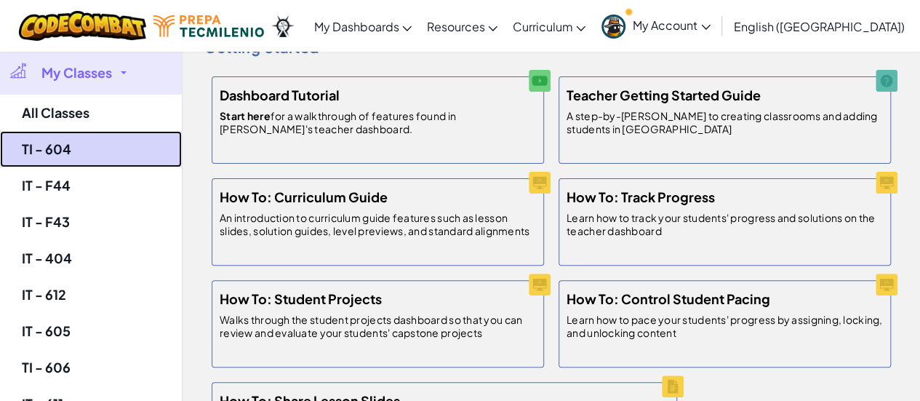
click at [100, 152] on link "TI - 604" at bounding box center [91, 149] width 182 height 36
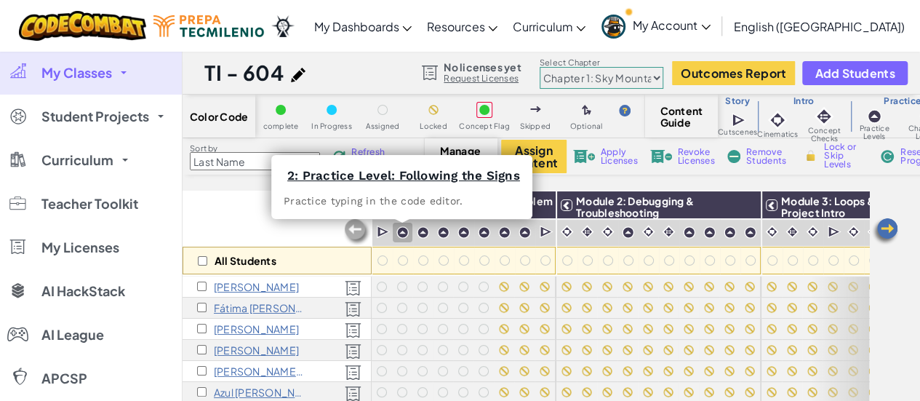
click at [401, 232] on img at bounding box center [402, 232] width 12 height 12
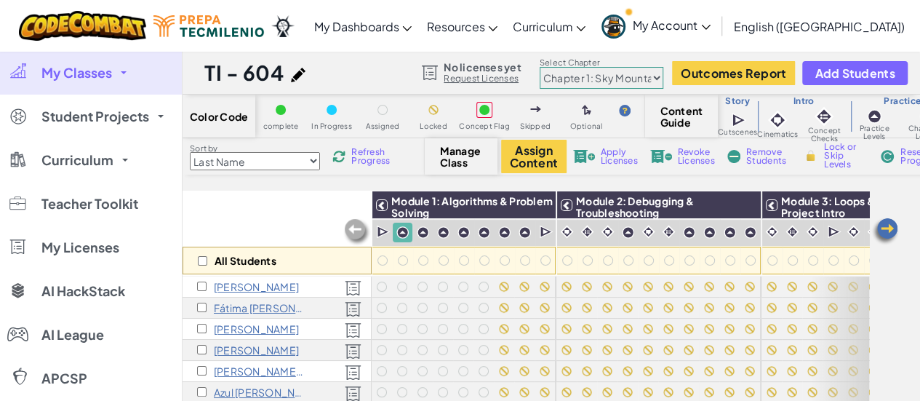
click at [400, 235] on img at bounding box center [402, 232] width 12 height 12
click at [397, 283] on div at bounding box center [402, 287] width 16 height 16
click at [401, 285] on div at bounding box center [402, 286] width 10 height 10
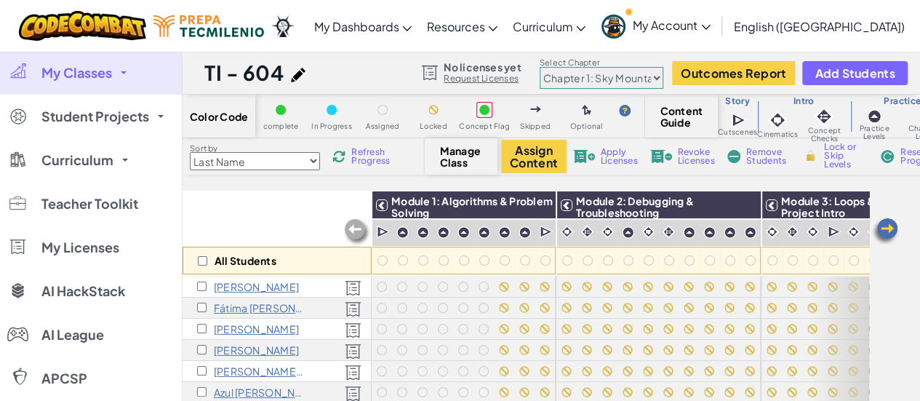
click at [399, 288] on div at bounding box center [402, 286] width 10 height 10
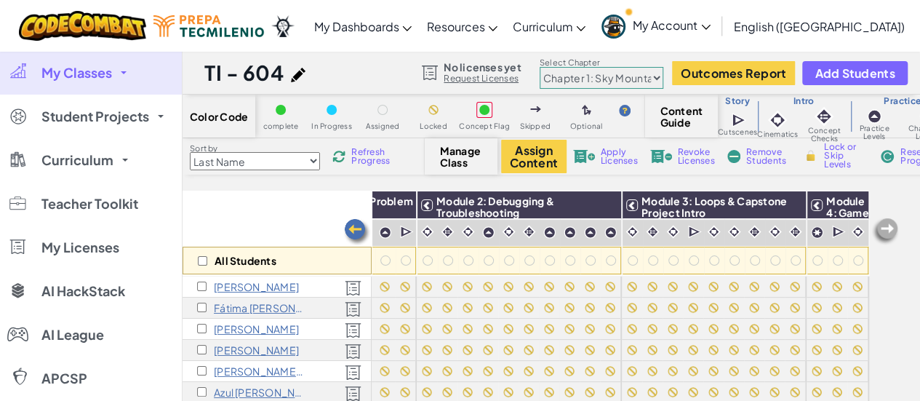
click at [321, 212] on div "All Students" at bounding box center [277, 233] width 189 height 84
click at [650, 81] on select "Chapter 1: Sky Mountain Chapter 2: The Moon Dancers Chapter 3: The Phoenix Land…" at bounding box center [602, 78] width 124 height 22
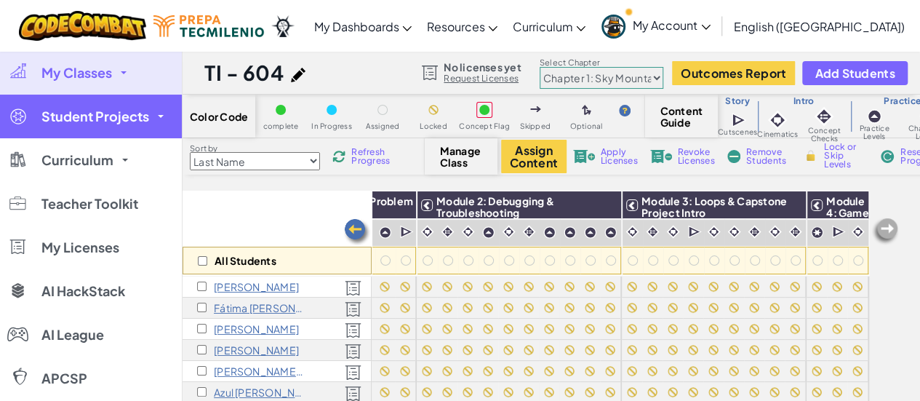
click at [135, 128] on link "Student Projects" at bounding box center [91, 117] width 182 height 44
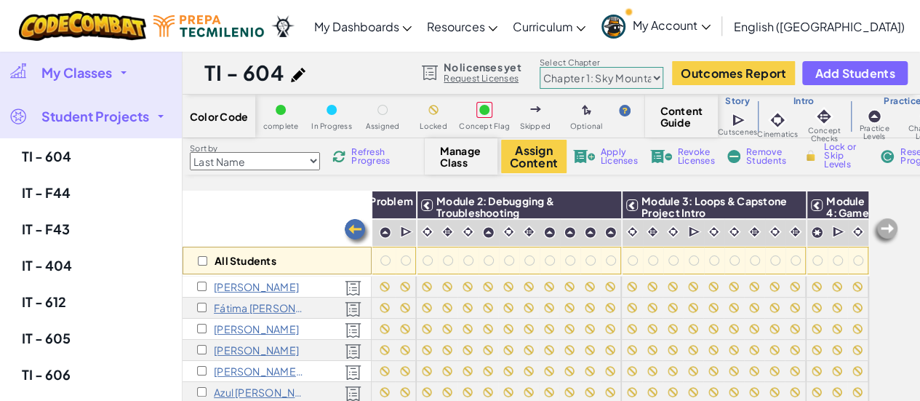
click at [135, 128] on link "Student Projects" at bounding box center [91, 117] width 182 height 44
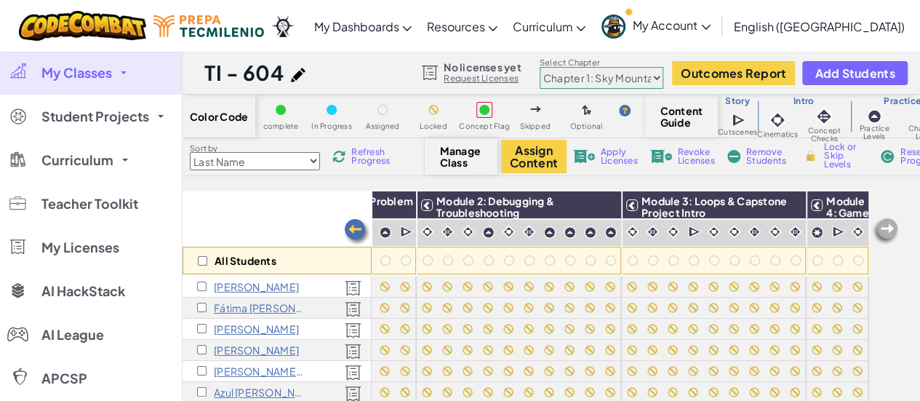
click at [131, 76] on link "My Classes" at bounding box center [91, 73] width 182 height 44
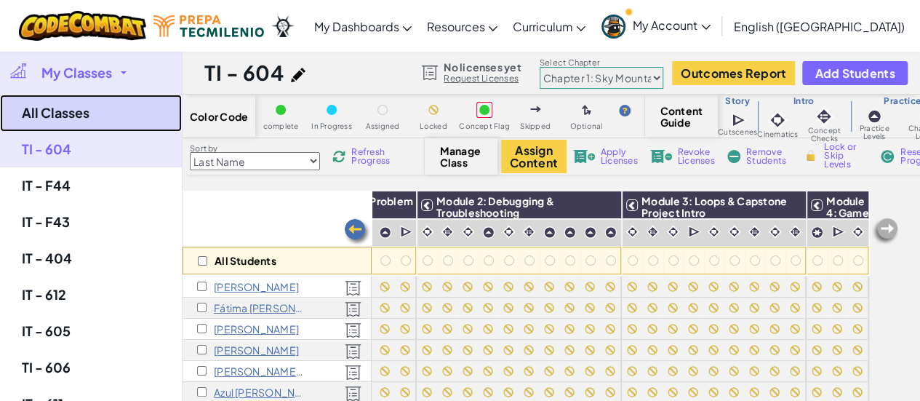
click at [87, 108] on link "All Classes" at bounding box center [91, 113] width 182 height 37
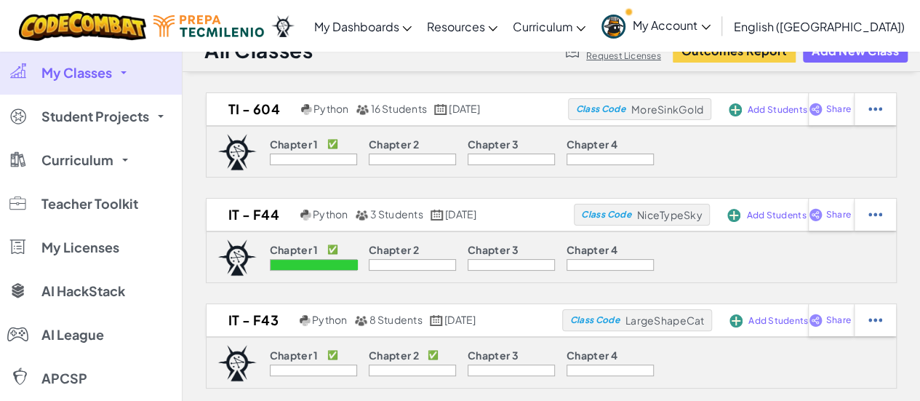
scroll to position [23, 0]
click at [896, 116] on div at bounding box center [875, 108] width 42 height 32
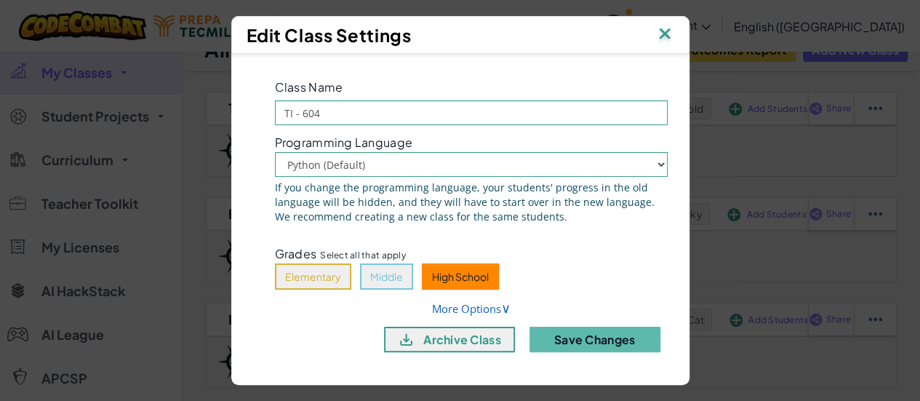
click at [667, 31] on img at bounding box center [664, 35] width 19 height 22
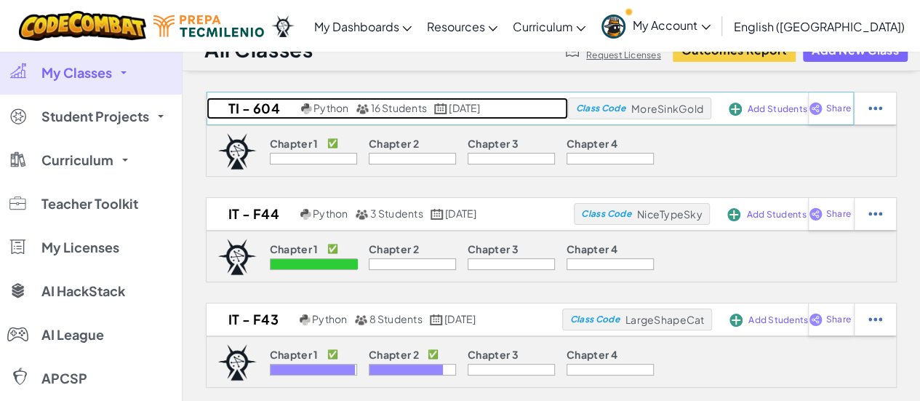
click at [262, 108] on h2 "TI - 604" at bounding box center [252, 108] width 91 height 22
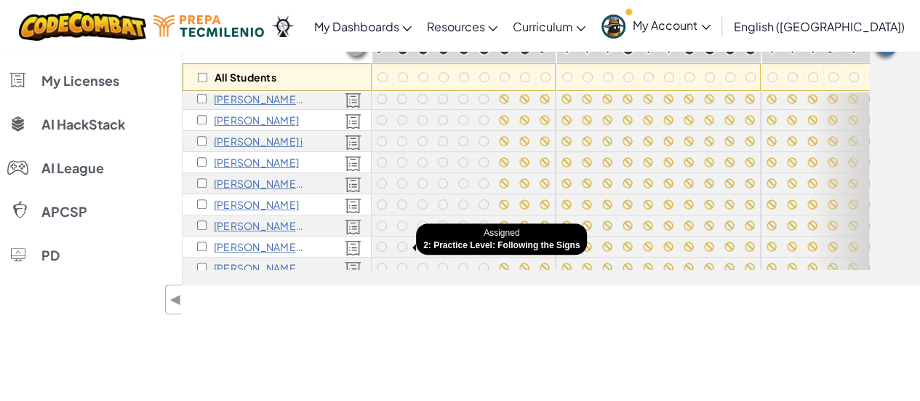
scroll to position [172, 0]
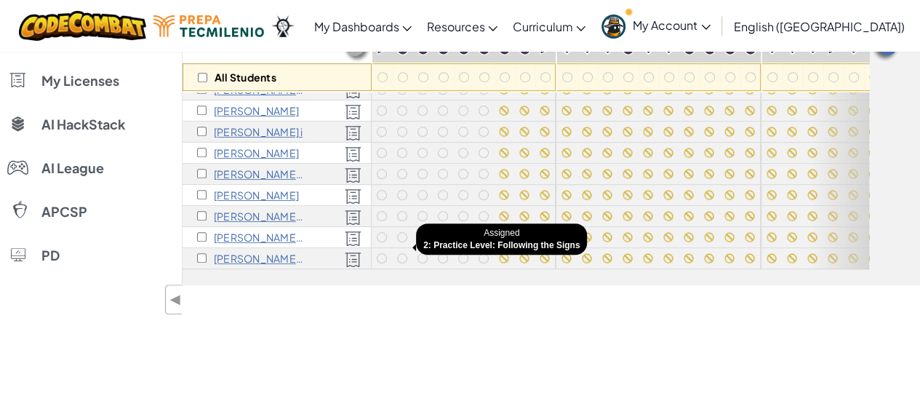
click at [393, 248] on div at bounding box center [402, 258] width 20 height 20
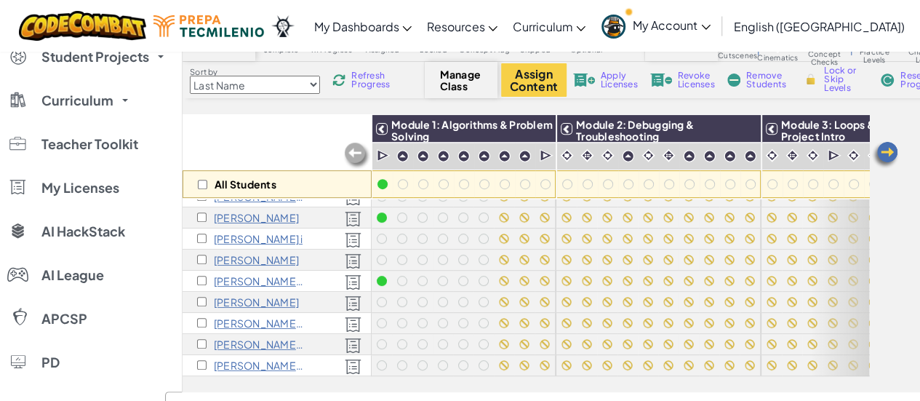
scroll to position [88, 0]
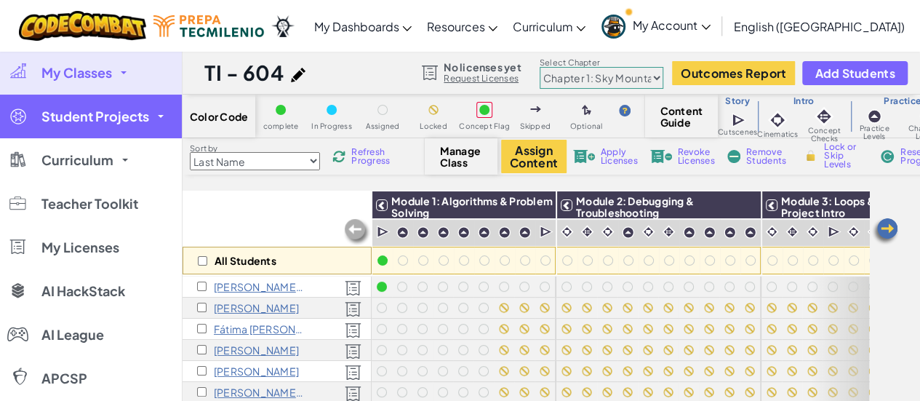
click at [159, 124] on link "Student Projects" at bounding box center [91, 117] width 182 height 44
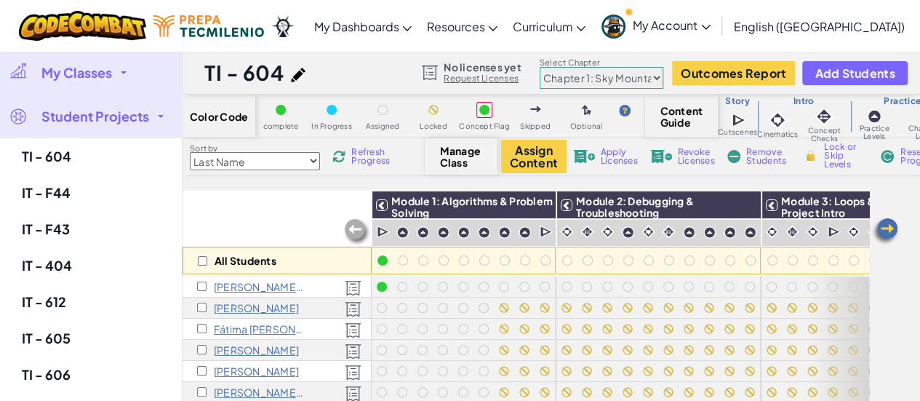
click at [112, 110] on span "Student Projects" at bounding box center [95, 116] width 108 height 13
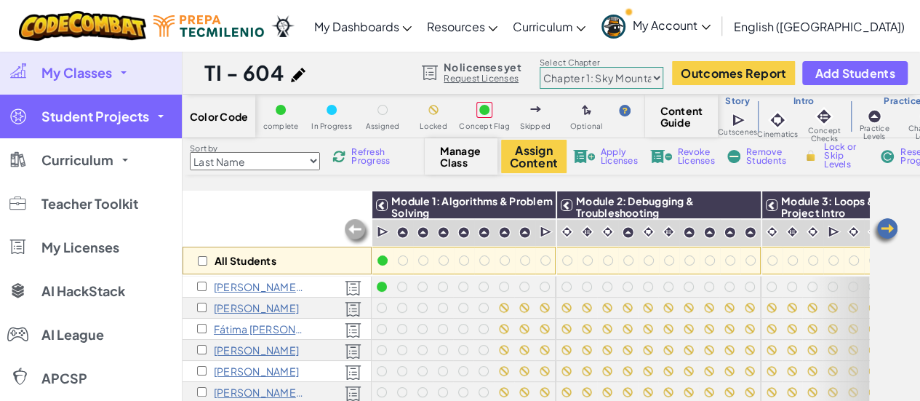
click at [112, 110] on span "Student Projects" at bounding box center [95, 116] width 108 height 13
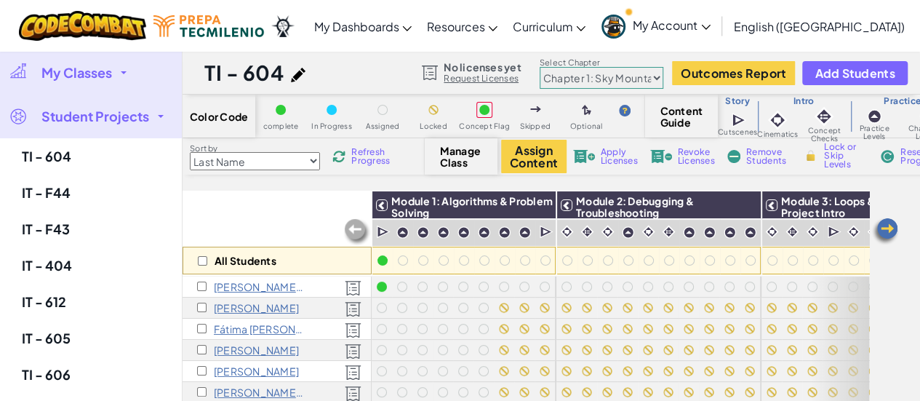
click at [112, 110] on span "Student Projects" at bounding box center [95, 116] width 108 height 13
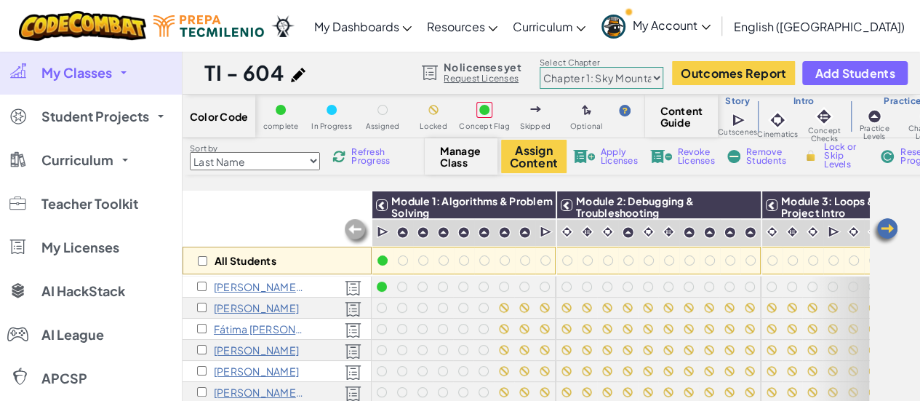
click at [113, 87] on link "My Classes" at bounding box center [91, 73] width 182 height 44
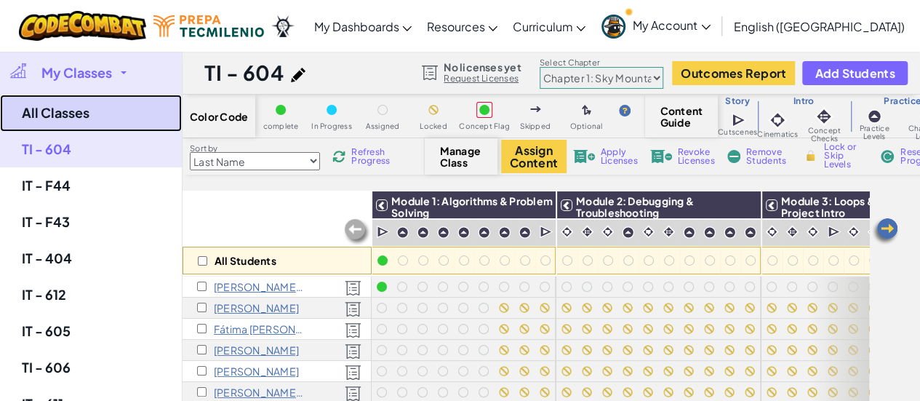
click at [89, 110] on link "All Classes" at bounding box center [91, 113] width 182 height 37
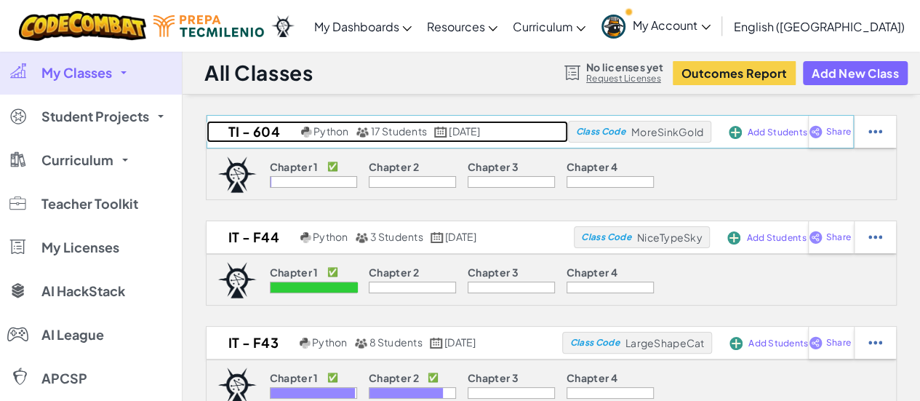
click at [293, 137] on link "TI - 604 Python 17 Students August 27th, 2025" at bounding box center [387, 132] width 361 height 22
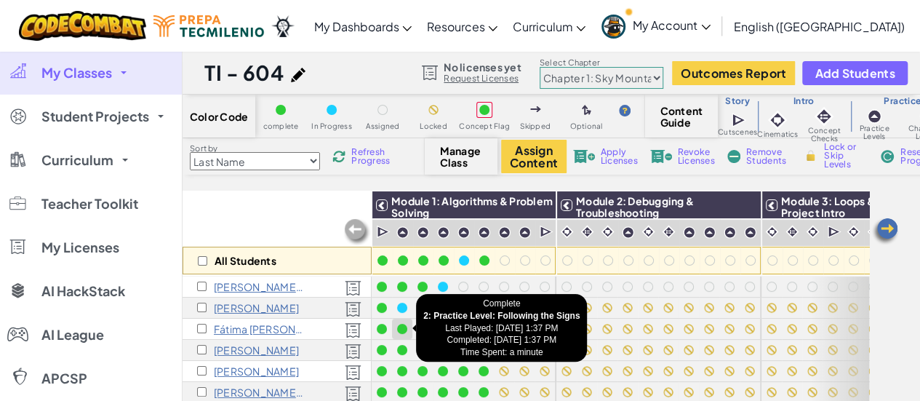
click at [407, 324] on div at bounding box center [402, 329] width 16 height 16
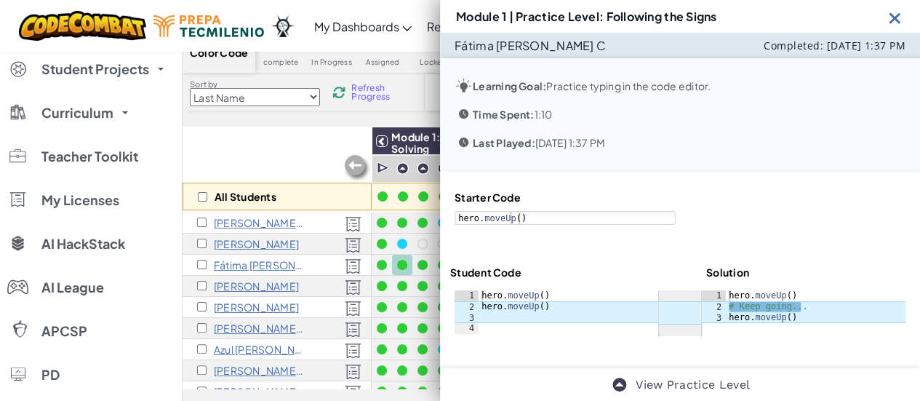
scroll to position [66, 0]
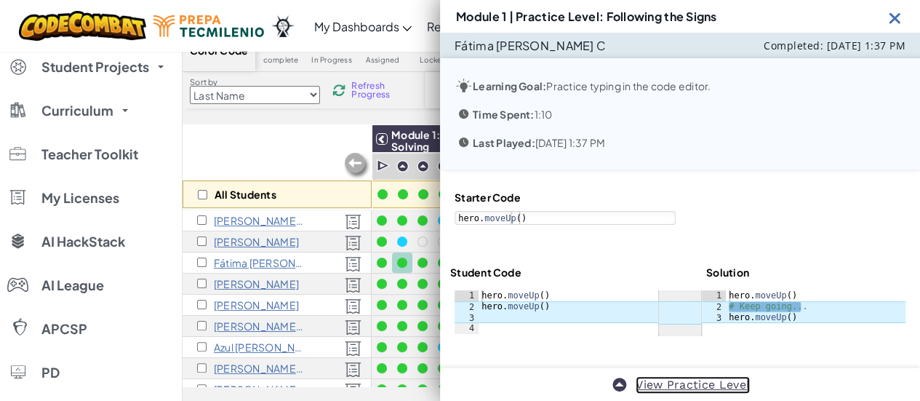
click at [704, 376] on link "View Practice Level" at bounding box center [693, 384] width 114 height 17
click at [899, 21] on img at bounding box center [895, 18] width 18 height 18
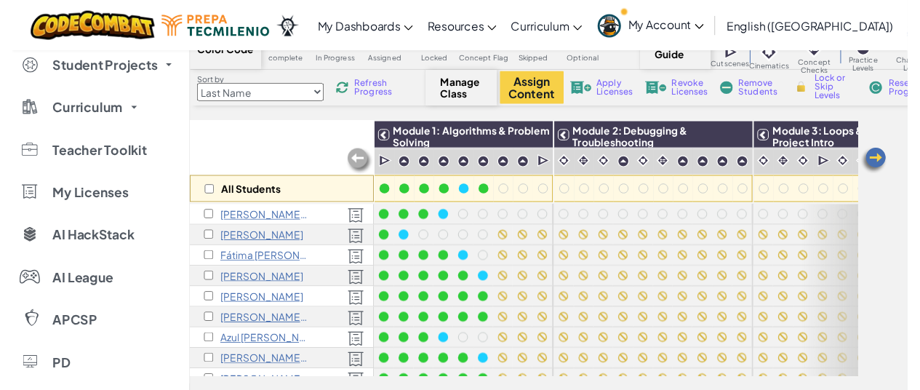
scroll to position [0, 0]
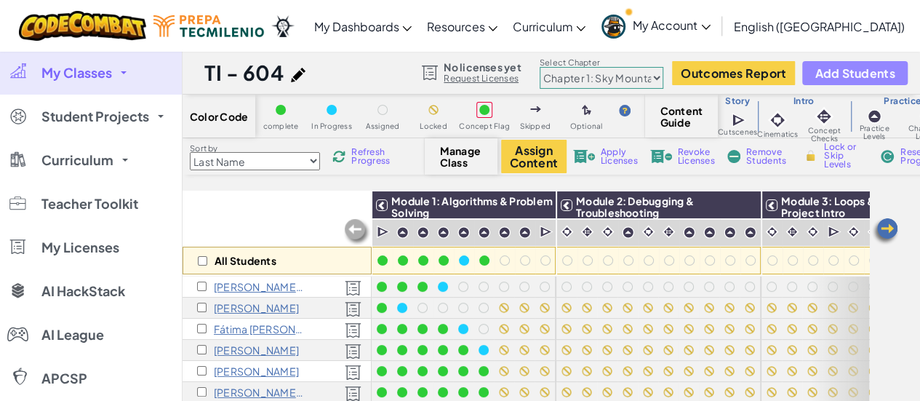
click at [854, 67] on span "Add Students" at bounding box center [854, 73] width 80 height 12
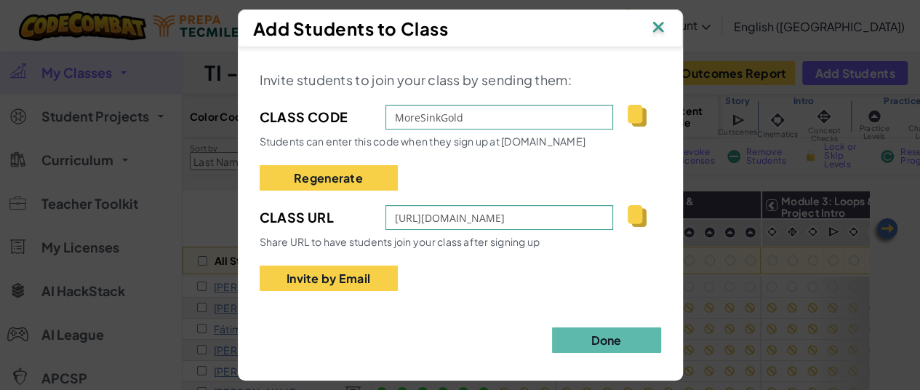
click at [652, 80] on div "Invite students to join your class by sending them: Class Code MoreSinkGold Stu…" at bounding box center [460, 180] width 401 height 222
click at [653, 25] on img at bounding box center [658, 28] width 19 height 22
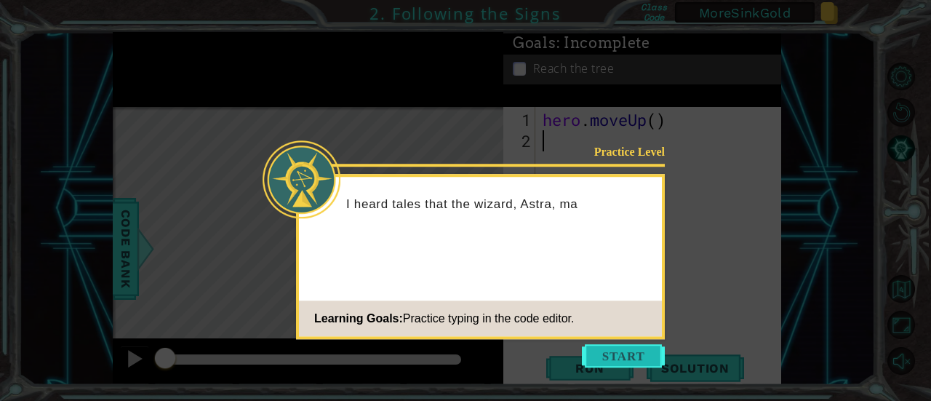
click at [623, 344] on button "Start" at bounding box center [623, 355] width 83 height 23
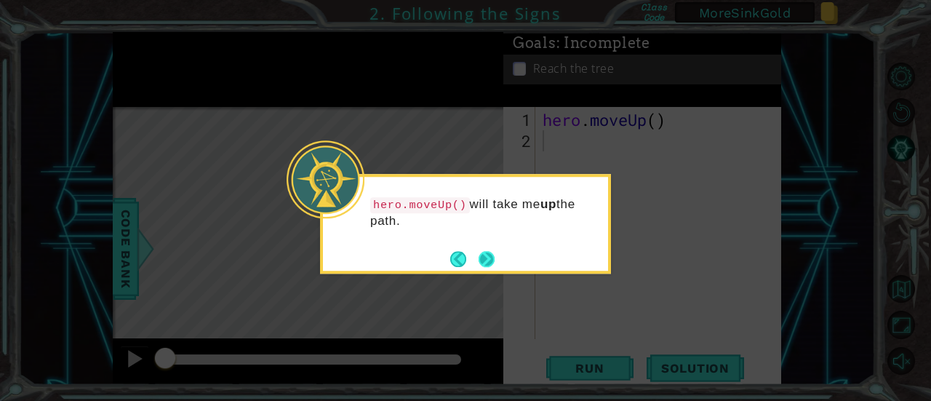
click at [490, 262] on button "Next" at bounding box center [487, 259] width 16 height 16
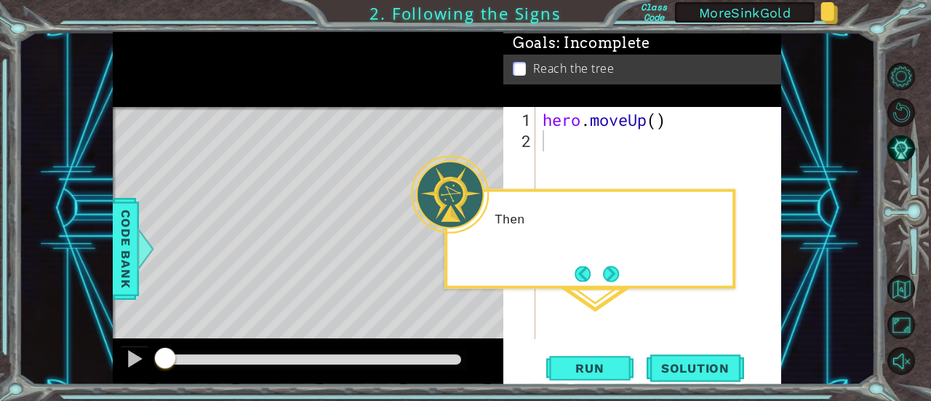
click at [490, 262] on div "Then" at bounding box center [589, 239] width 291 height 100
click at [603, 268] on button "Next" at bounding box center [611, 273] width 16 height 16
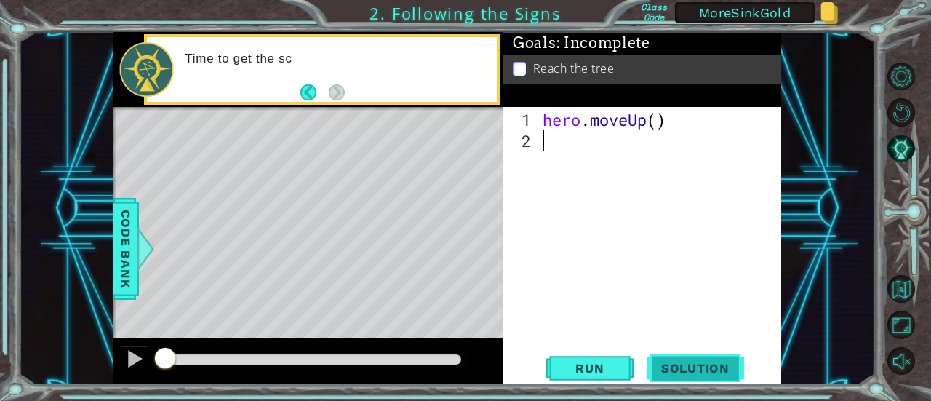
click at [695, 368] on span "Solution" at bounding box center [694, 368] width 97 height 15
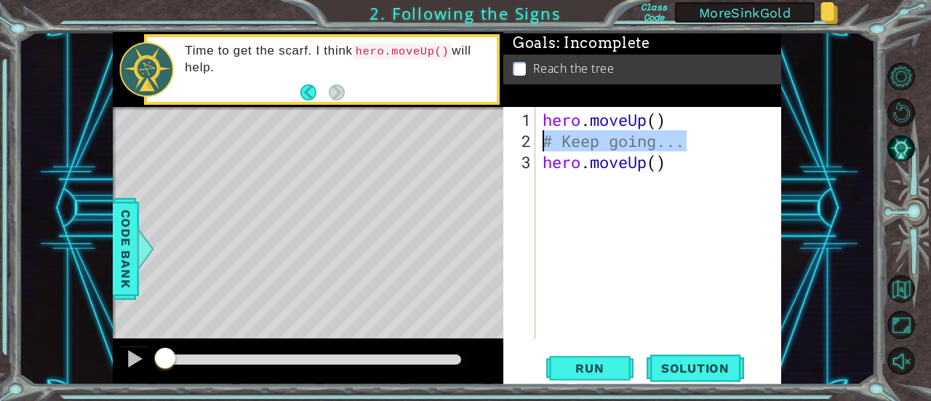
drag, startPoint x: 694, startPoint y: 148, endPoint x: 543, endPoint y: 135, distance: 151.0
click at [543, 135] on div "hero . moveUp ( ) # Keep going... hero . moveUp ( )" at bounding box center [663, 246] width 246 height 274
type textarea "# Keep going..."
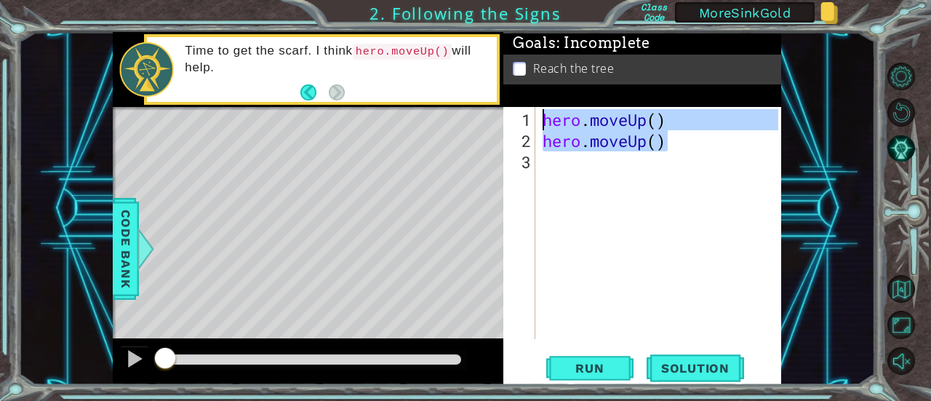
drag, startPoint x: 678, startPoint y: 149, endPoint x: 541, endPoint y: 123, distance: 139.2
click at [541, 123] on div "hero . moveUp ( ) hero . moveUp ( )" at bounding box center [663, 246] width 246 height 274
click at [657, 130] on div "hero . moveUp ( ) hero . moveUp ( )" at bounding box center [659, 223] width 239 height 232
drag, startPoint x: 670, startPoint y: 143, endPoint x: 677, endPoint y: 123, distance: 21.6
click at [677, 123] on div "hero . moveUp ( ) hero . moveUp ( )" at bounding box center [663, 246] width 246 height 274
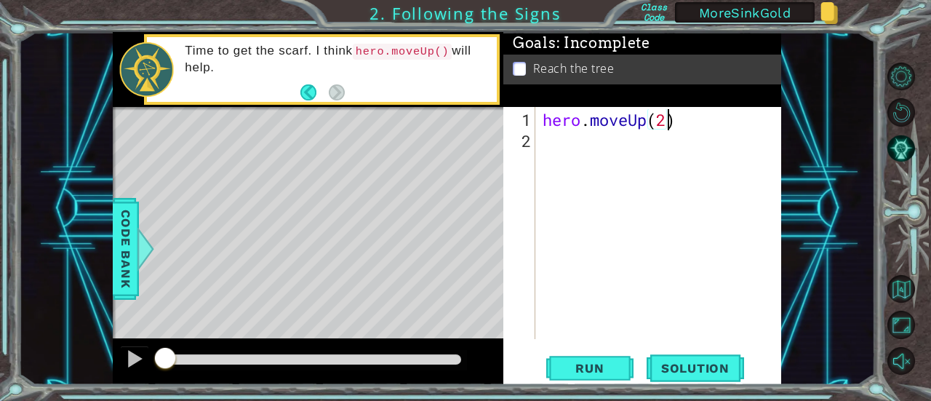
scroll to position [0, 5]
click at [582, 369] on span "Run" at bounding box center [589, 368] width 57 height 15
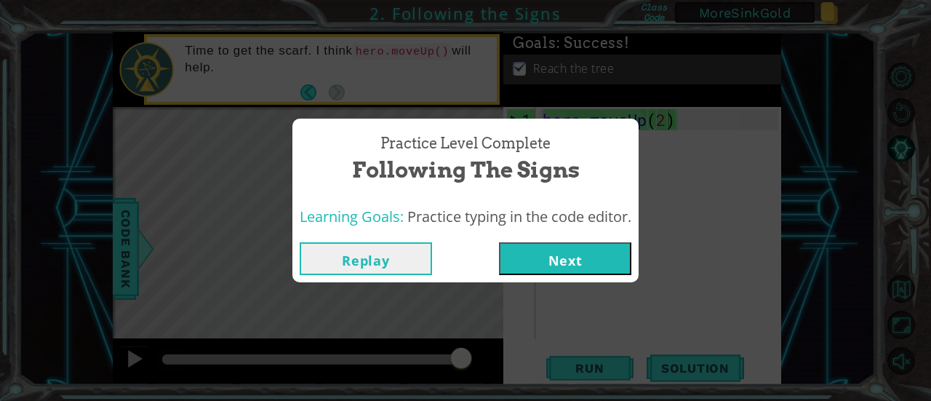
click at [387, 267] on button "Replay" at bounding box center [366, 258] width 132 height 33
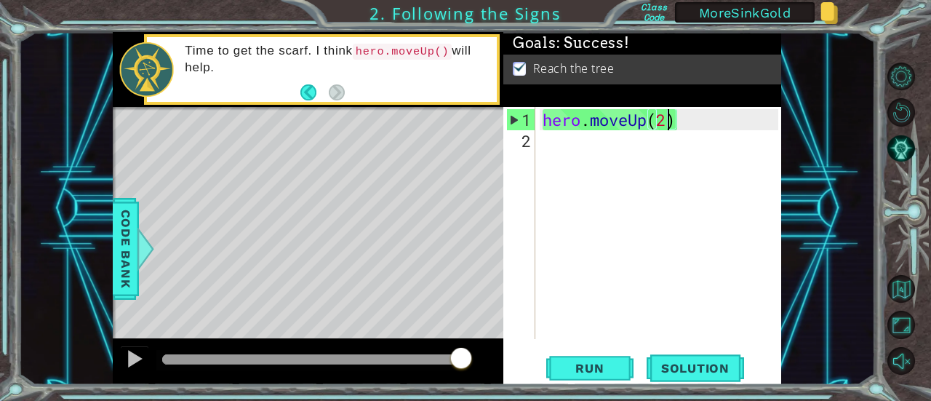
type textarea "hero.moveUp()"
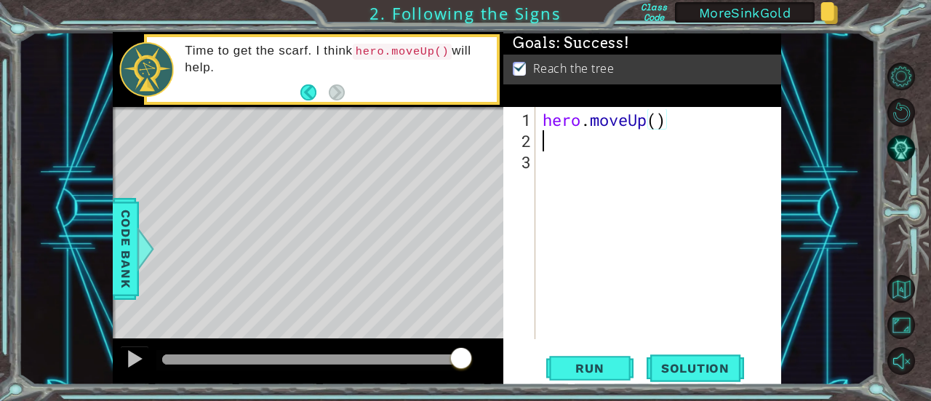
scroll to position [0, 0]
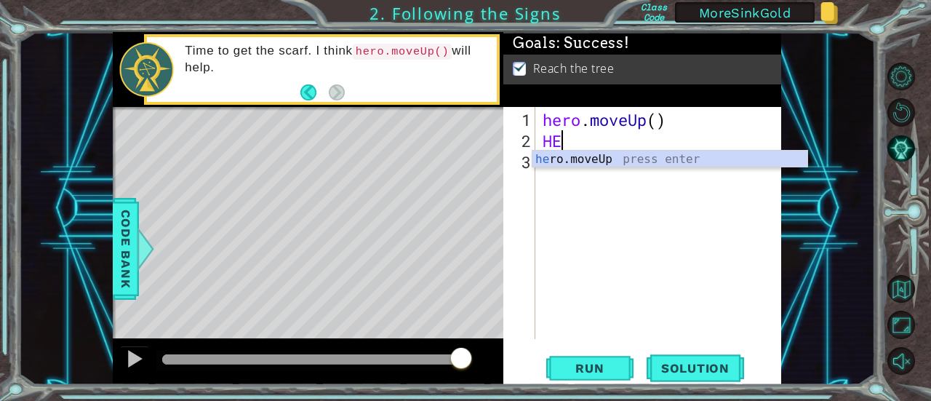
type textarea "H"
type textarea "her"
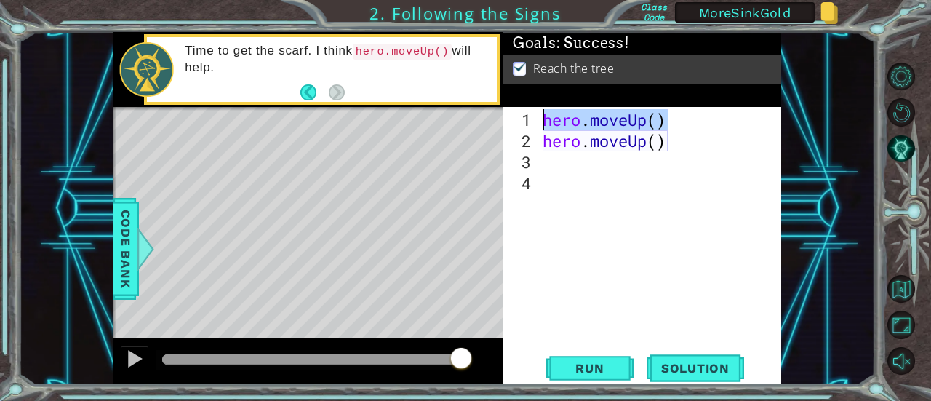
drag, startPoint x: 676, startPoint y: 124, endPoint x: 541, endPoint y: 121, distance: 134.6
click at [541, 121] on div "hero . moveUp ( ) hero . moveUp ( )" at bounding box center [663, 246] width 246 height 274
type textarea "hero.moveUp()"
click at [666, 199] on div "hero . moveUp ( ) hero . moveUp ( )" at bounding box center [663, 246] width 246 height 274
type textarea "her"
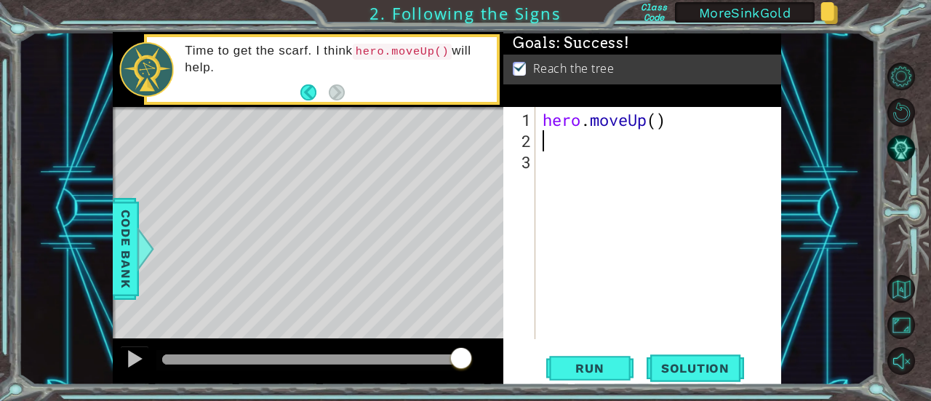
type textarea "HE"
type textarea "hero.moveUp(2)"
drag, startPoint x: 681, startPoint y: 116, endPoint x: 542, endPoint y: 119, distance: 138.2
click at [542, 119] on div "hero . moveUp ( 2 )" at bounding box center [663, 246] width 246 height 274
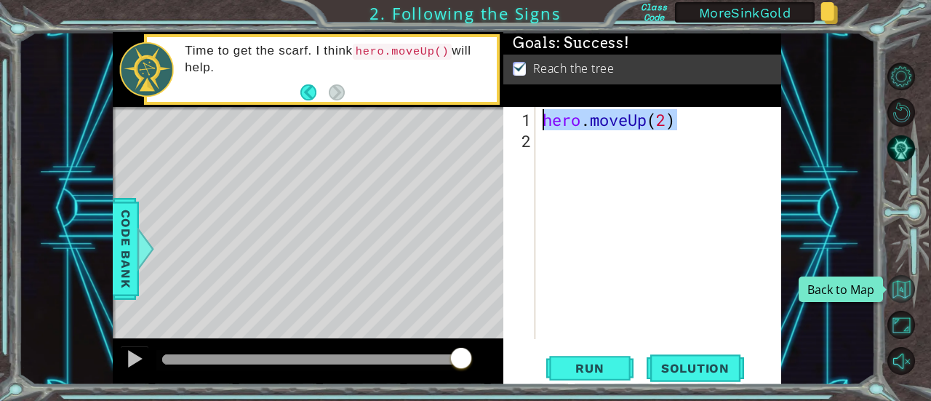
click at [903, 289] on button "Back to Map" at bounding box center [901, 289] width 28 height 28
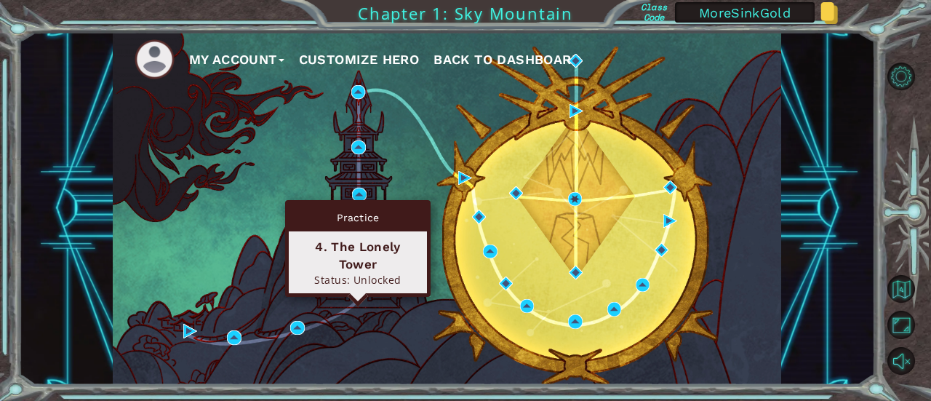
click at [358, 297] on img at bounding box center [358, 292] width 14 height 14
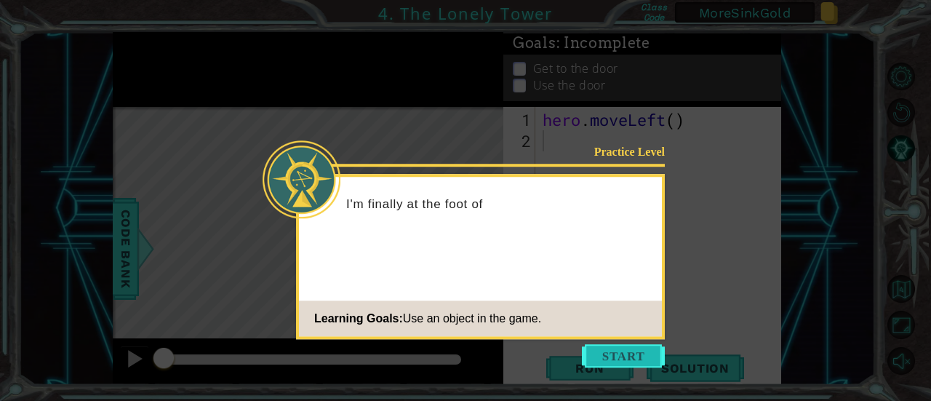
click at [630, 361] on button "Start" at bounding box center [623, 355] width 83 height 23
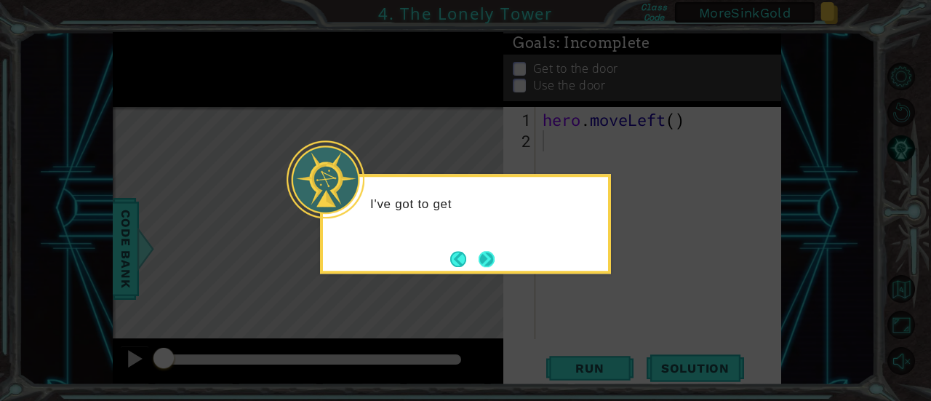
click at [486, 260] on button "Next" at bounding box center [487, 259] width 16 height 16
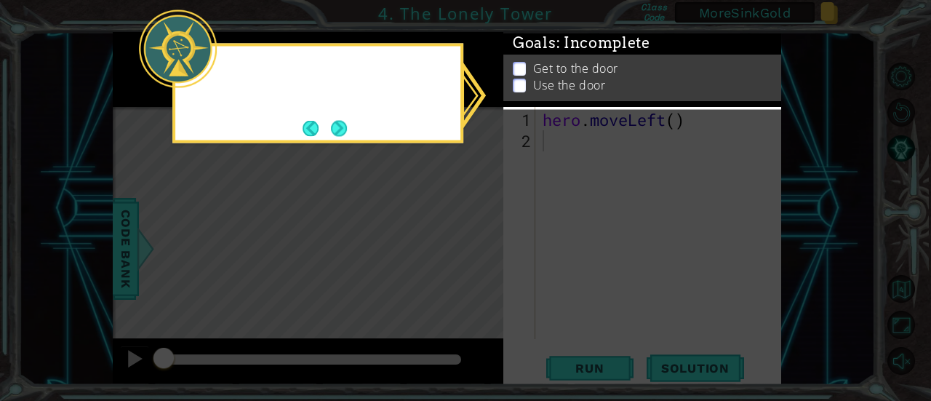
click at [486, 260] on icon at bounding box center [465, 200] width 931 height 401
click at [340, 132] on button "Next" at bounding box center [339, 128] width 16 height 16
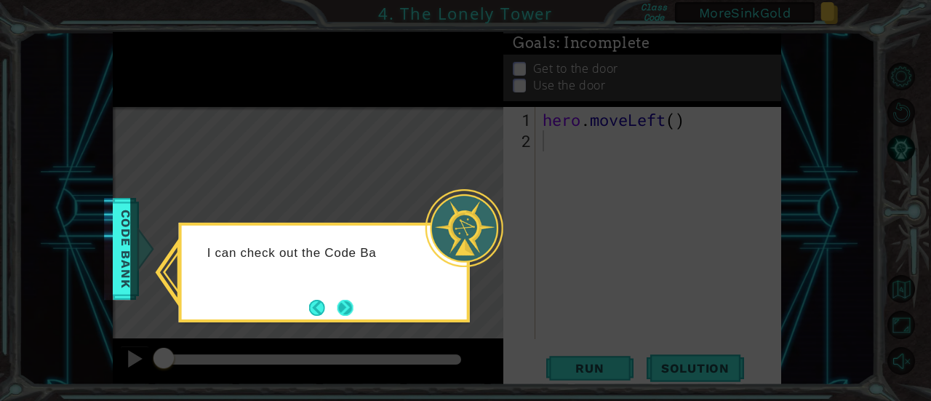
click at [344, 303] on button "Next" at bounding box center [345, 307] width 17 height 17
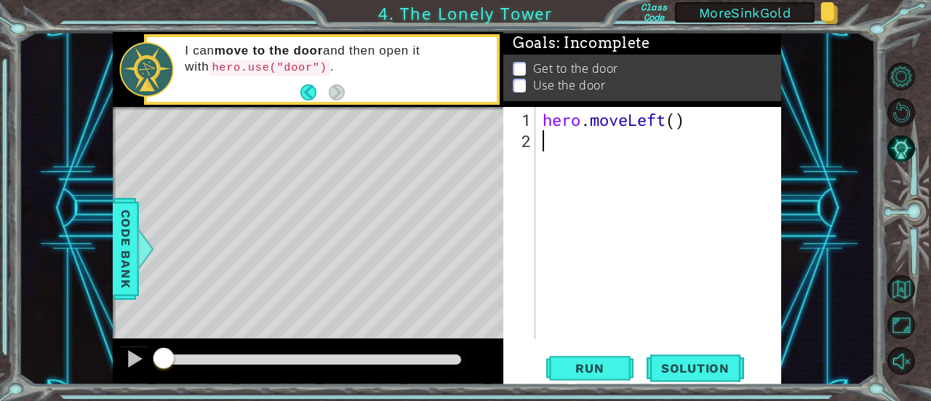
click at [675, 127] on div "hero . moveLeft ( )" at bounding box center [663, 246] width 246 height 274
type textarea "hero.moveLeft()"
